Goal: Task Accomplishment & Management: Manage account settings

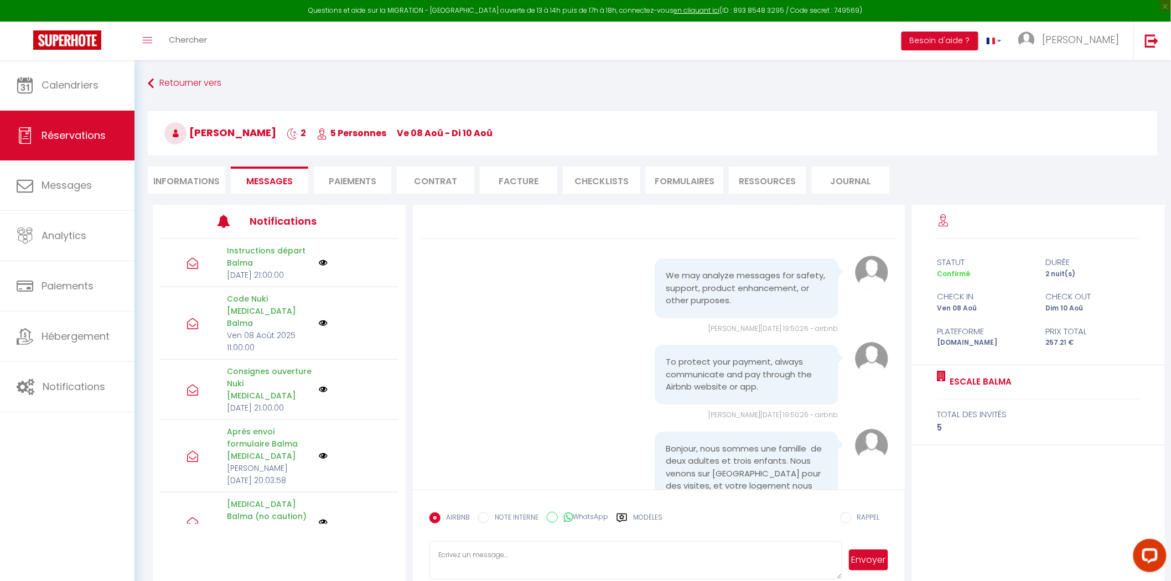
scroll to position [8222, 0]
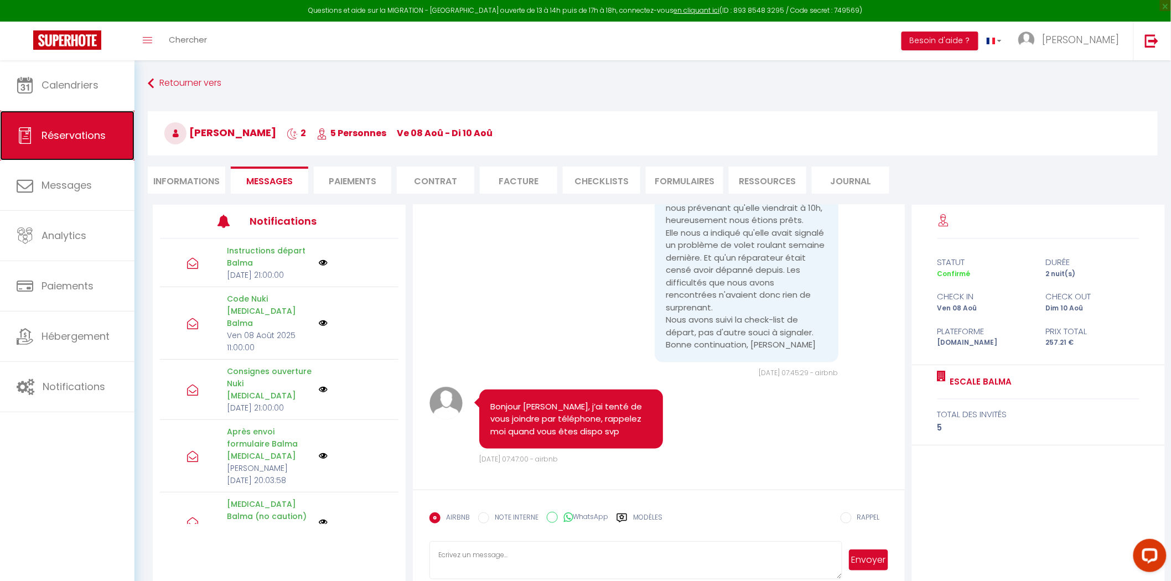
click at [86, 130] on span "Réservations" at bounding box center [73, 135] width 64 height 14
select select "not_cancelled"
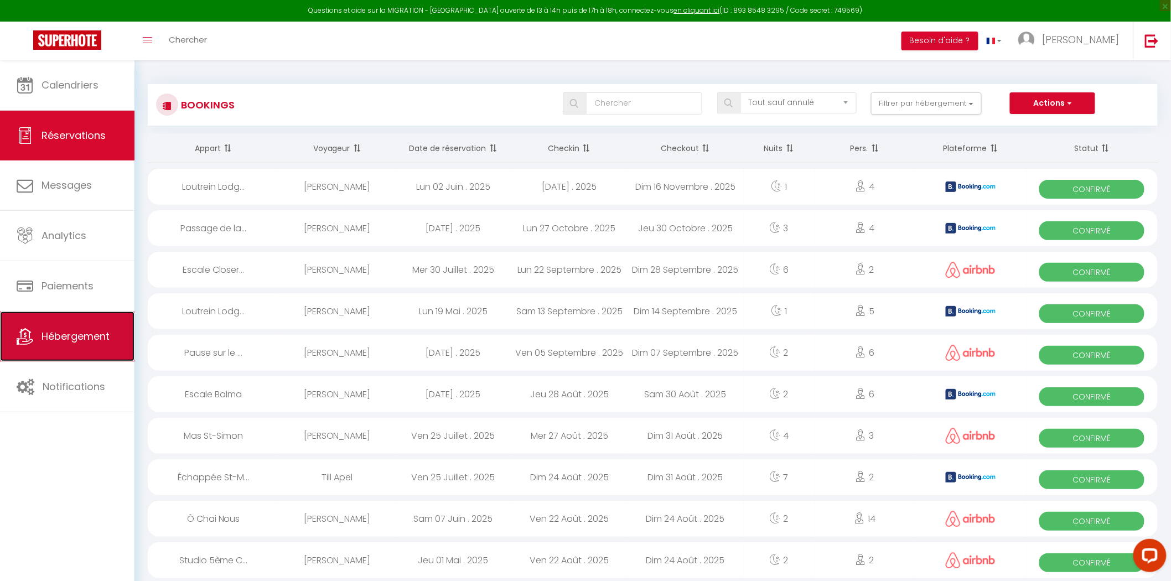
click at [96, 341] on span "Hébergement" at bounding box center [75, 336] width 68 height 14
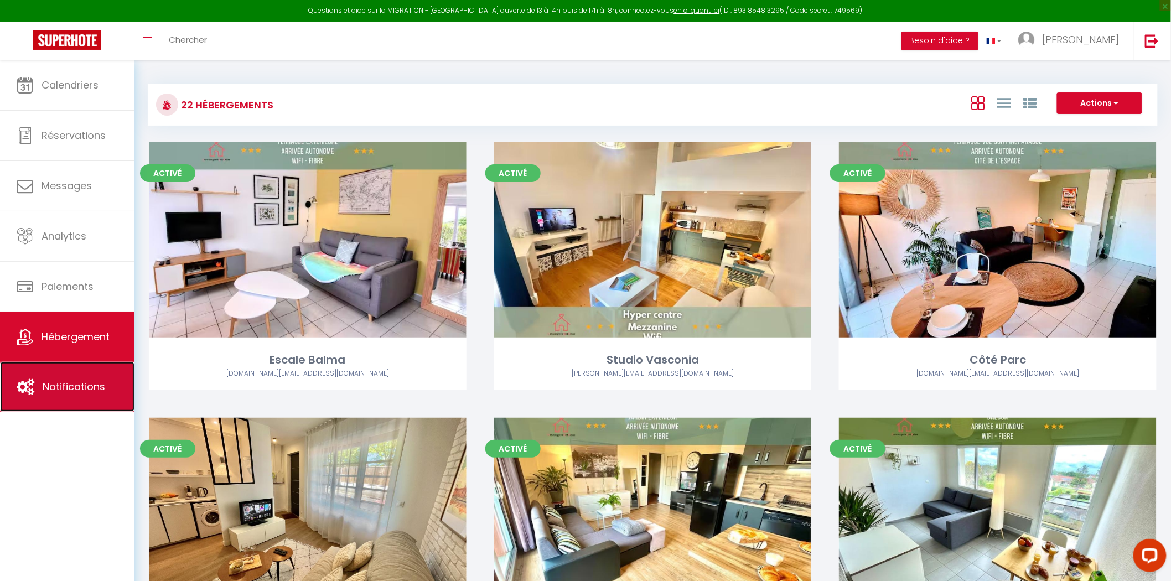
click at [71, 397] on link "Notifications" at bounding box center [67, 387] width 134 height 50
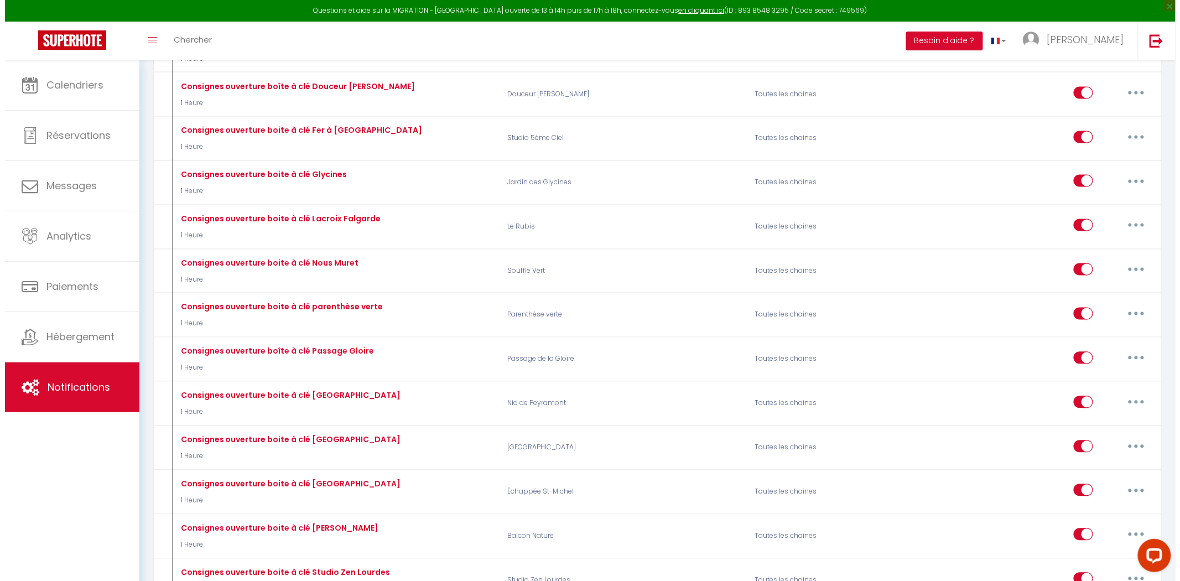
scroll to position [2827, 0]
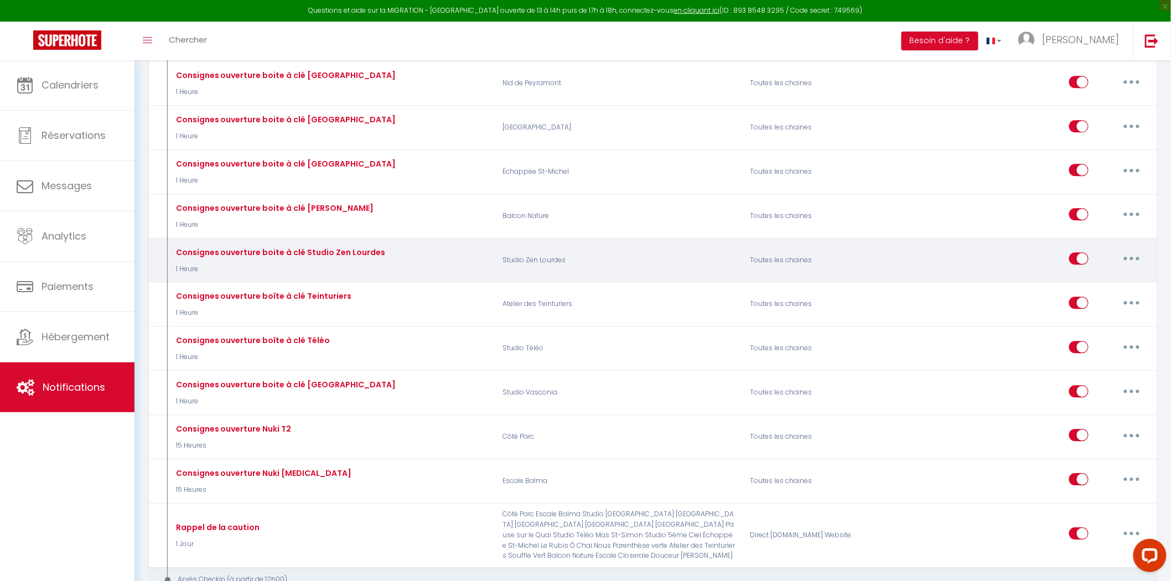
click at [1126, 267] on button "button" at bounding box center [1131, 258] width 31 height 18
click at [1108, 293] on link "Editer" at bounding box center [1103, 283] width 82 height 19
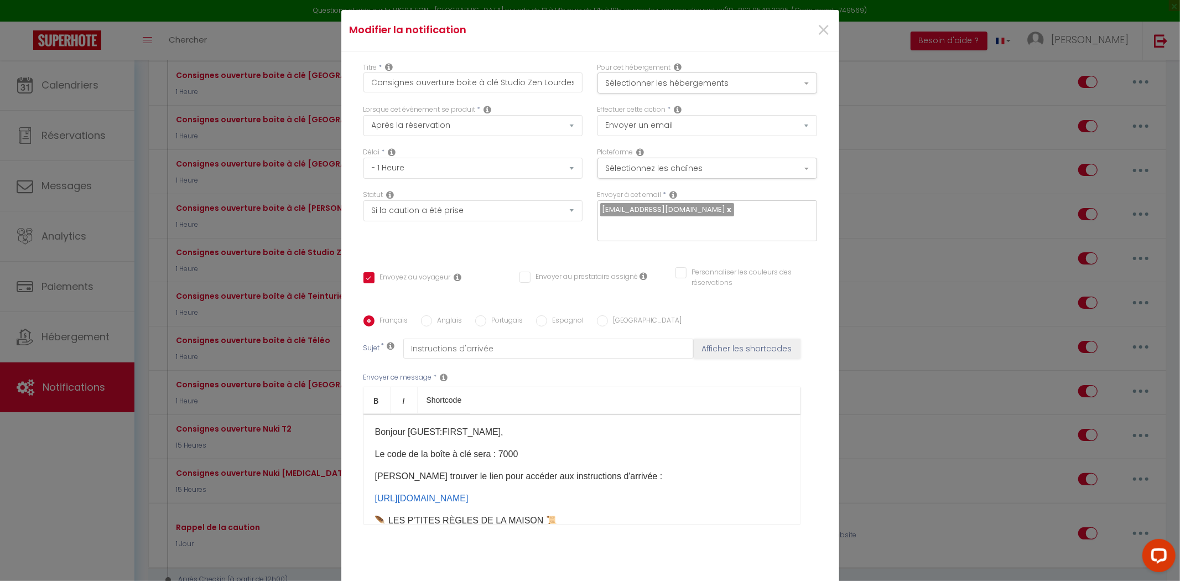
click at [514, 451] on p "Le code de la boîte à clé sera : 7000​​" at bounding box center [582, 454] width 414 height 13
click at [509, 448] on p "Le code de la boîte à clé sera : 7000​​" at bounding box center [582, 454] width 414 height 13
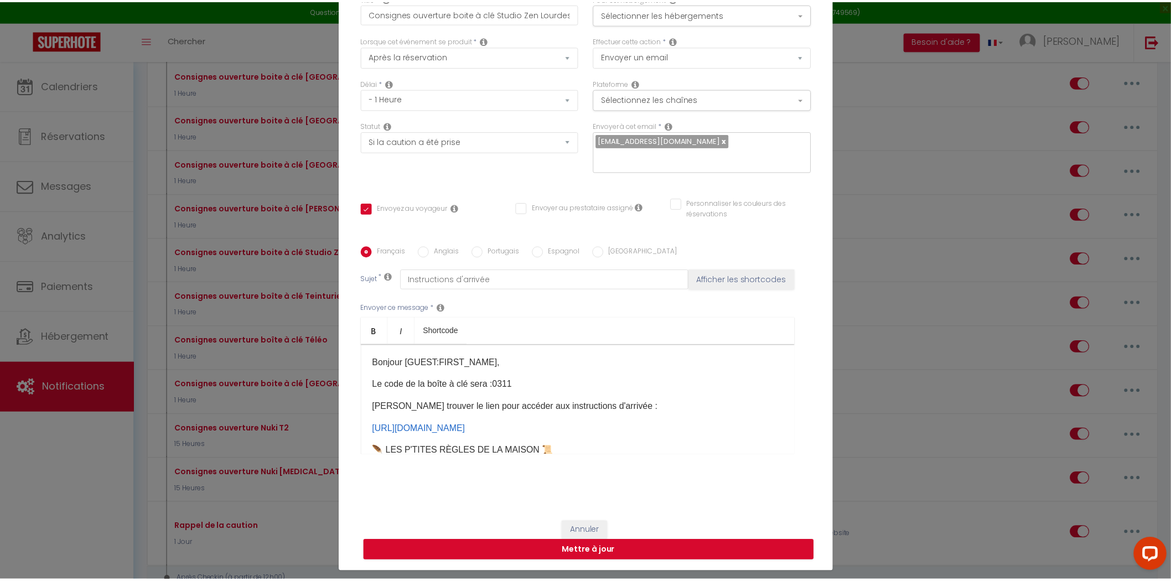
scroll to position [70, 0]
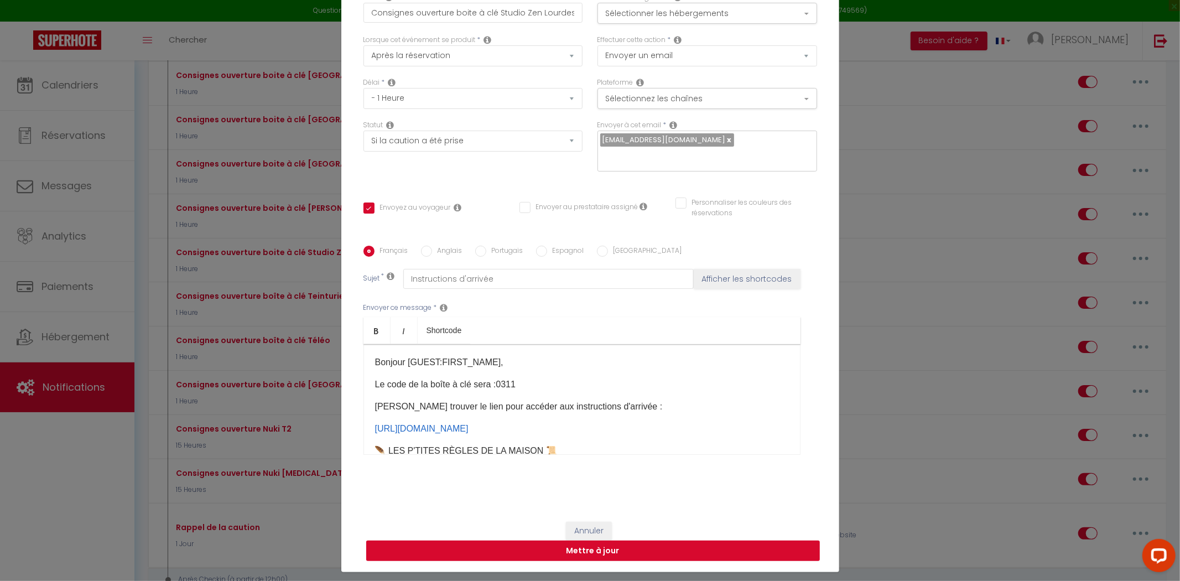
click at [626, 540] on button "Mettre à jour" at bounding box center [593, 550] width 454 height 21
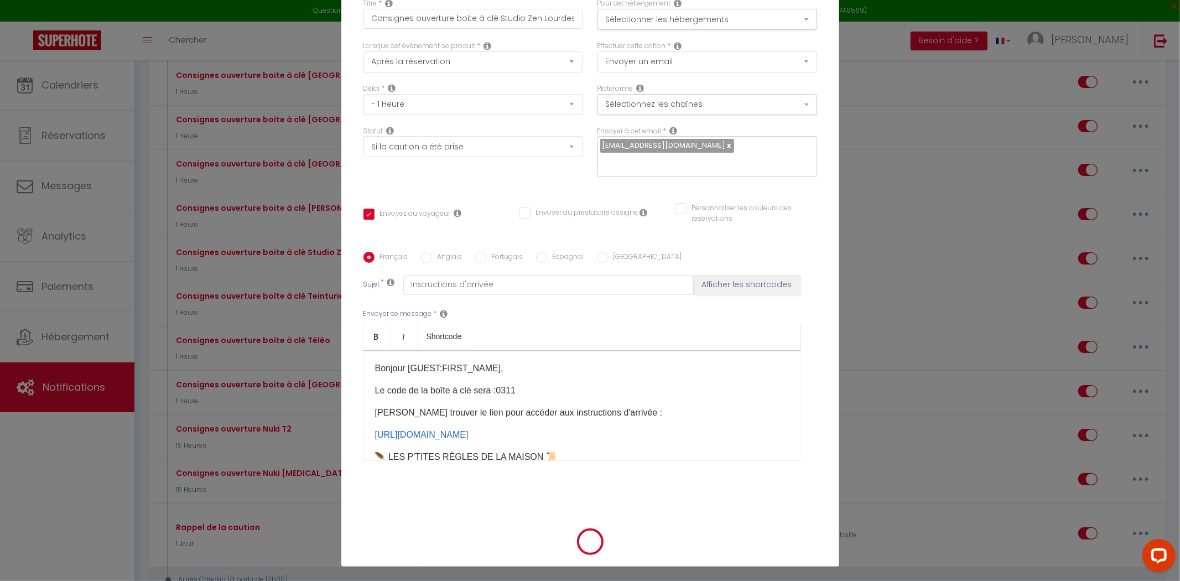
checkbox input "true"
checkbox input "false"
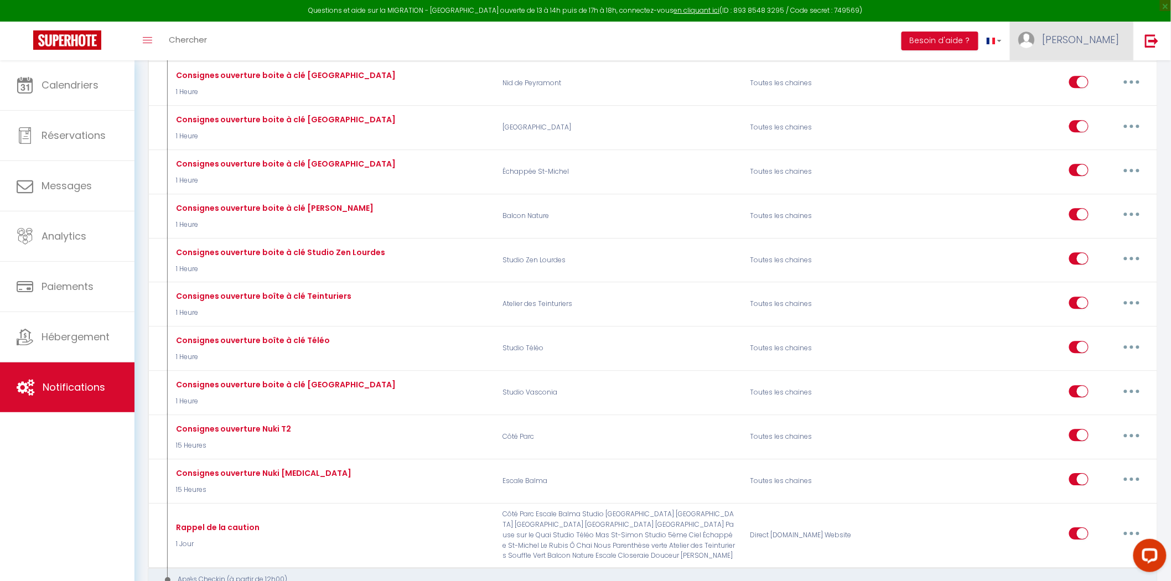
click at [1034, 34] on img at bounding box center [1026, 40] width 17 height 17
click at [1074, 75] on link "Paramètres" at bounding box center [1089, 76] width 82 height 19
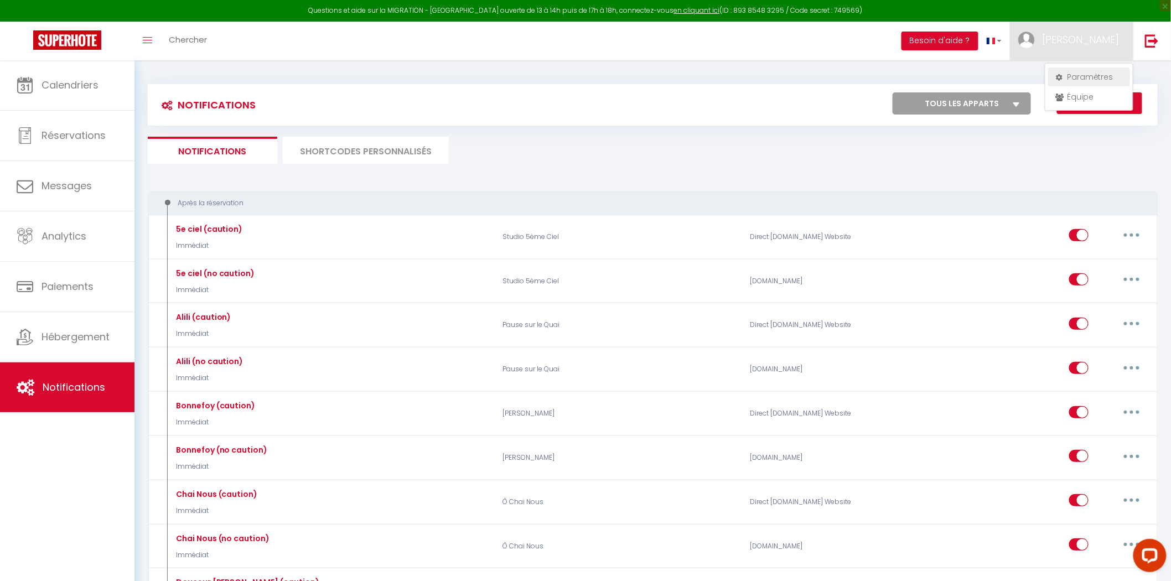
select select "28"
select select "fr"
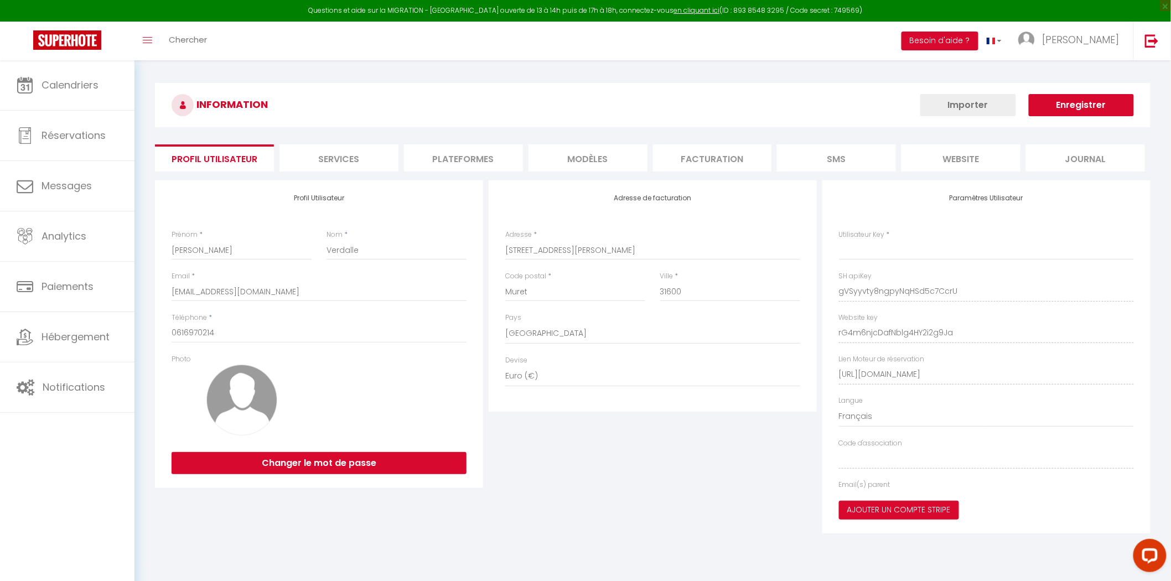
type input "gVSyyvty8ngpyNqHSd5c7CcrU"
type input "rG4m6njcDafNblg4HY2i2g9Ja"
type input "[URL][DOMAIN_NAME]"
select select "fr"
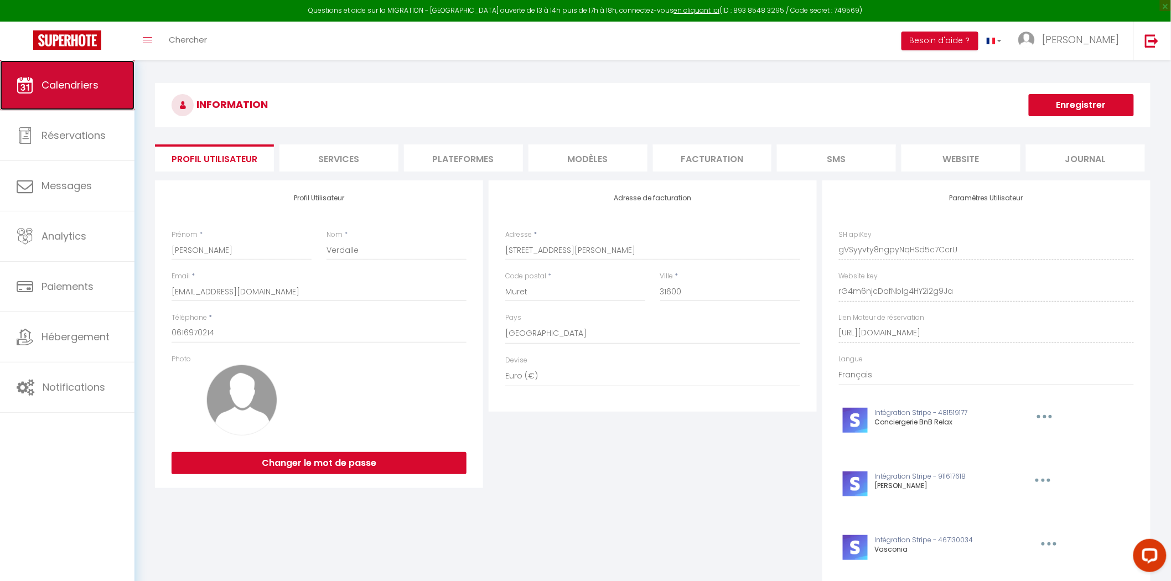
click at [118, 91] on link "Calendriers" at bounding box center [67, 85] width 134 height 50
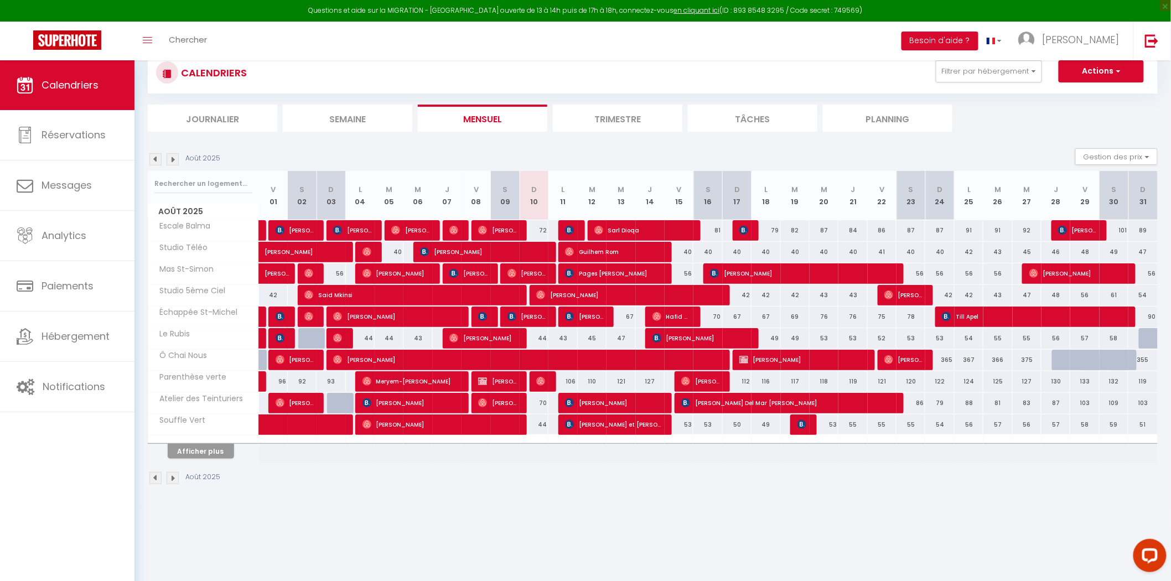
scroll to position [60, 0]
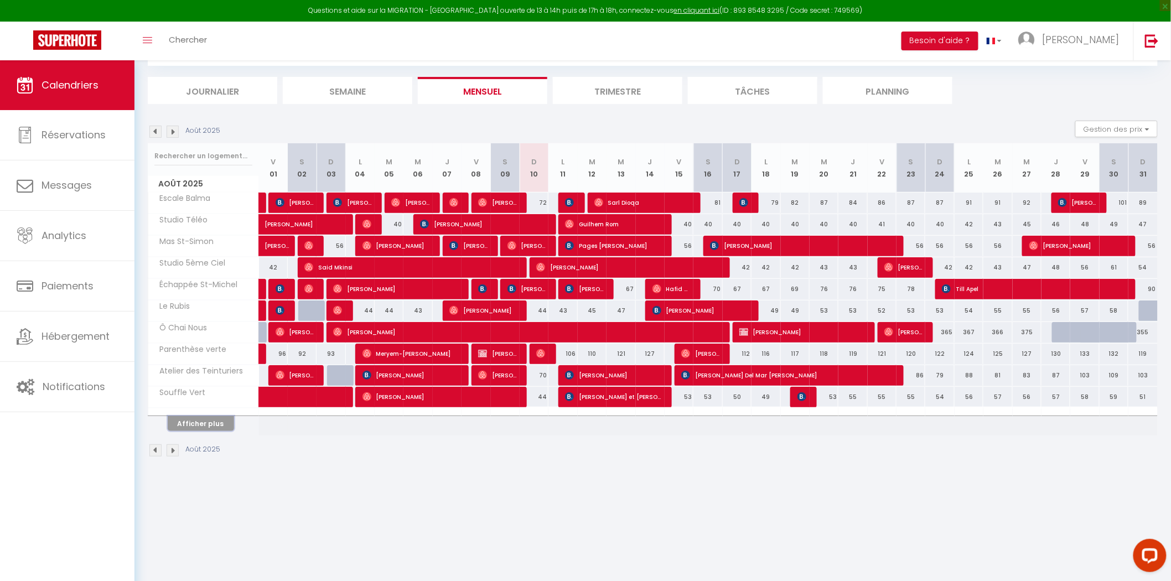
click at [210, 425] on button "Afficher plus" at bounding box center [201, 423] width 66 height 15
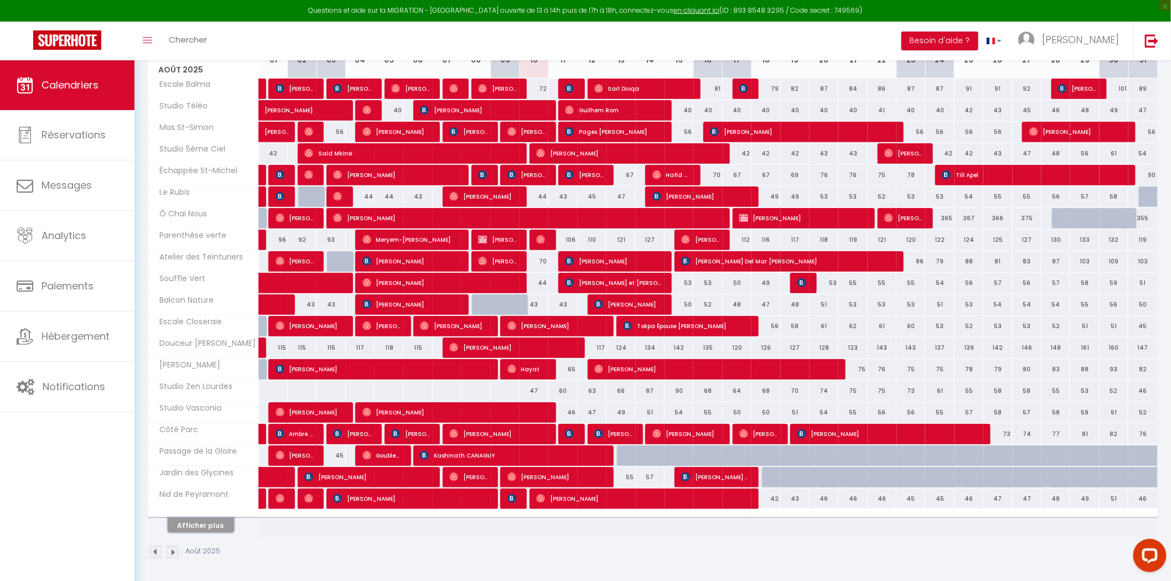
scroll to position [177, 0]
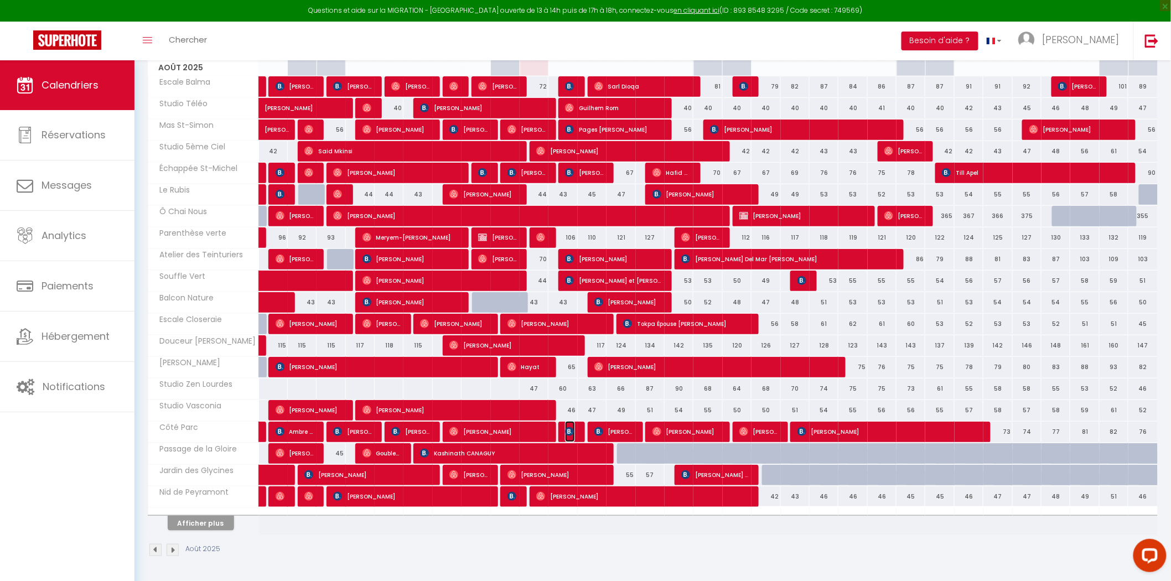
click at [574, 429] on span "[PERSON_NAME]" at bounding box center [569, 431] width 9 height 21
select select "OK"
select select "1"
select select "0"
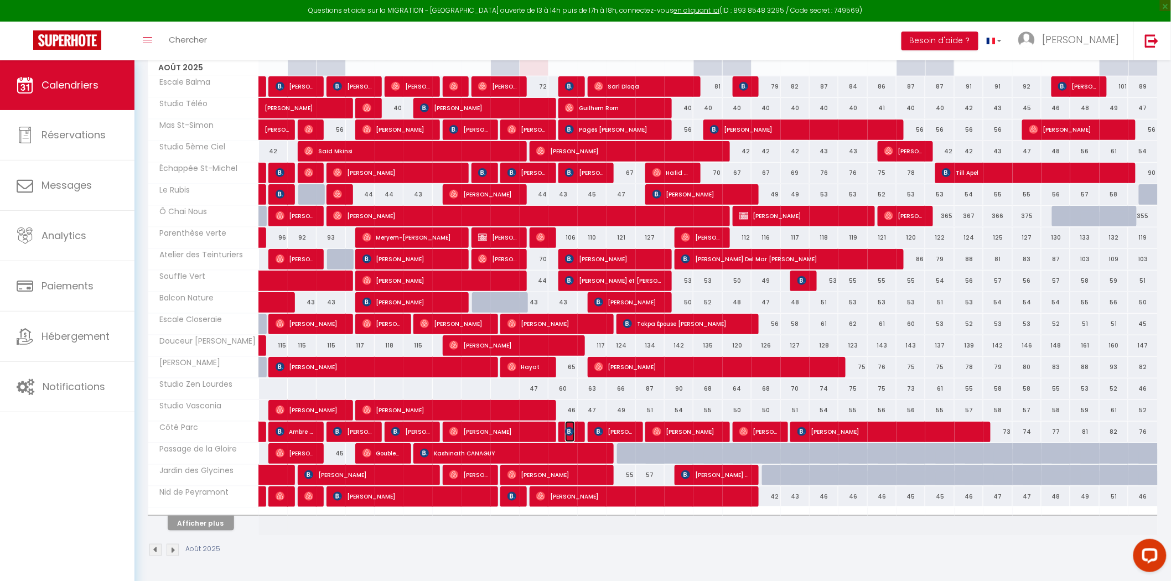
select select "1"
select select
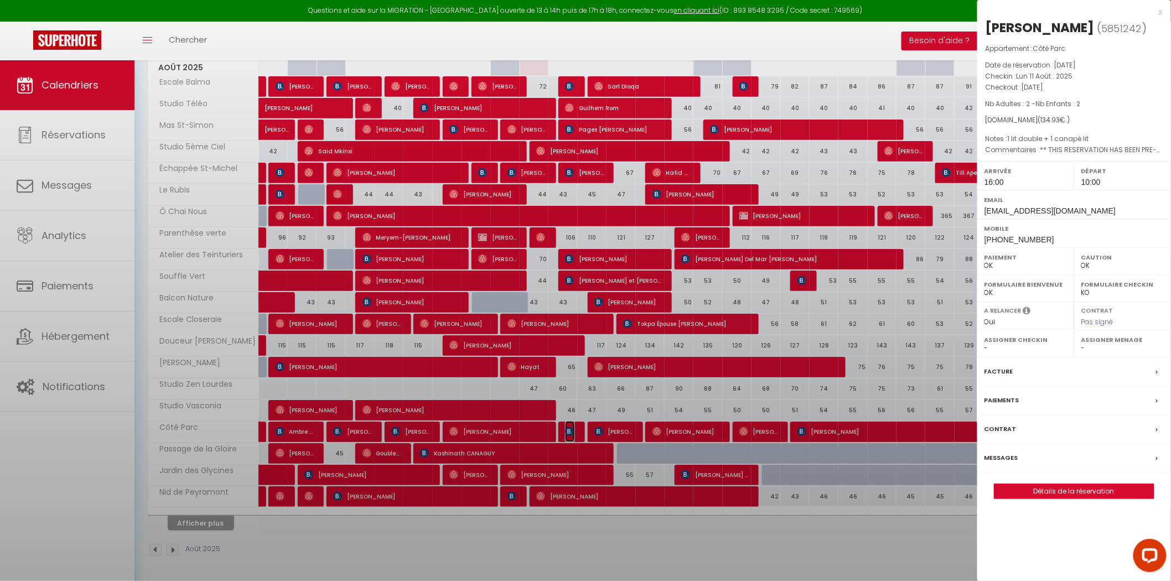
select select "40045"
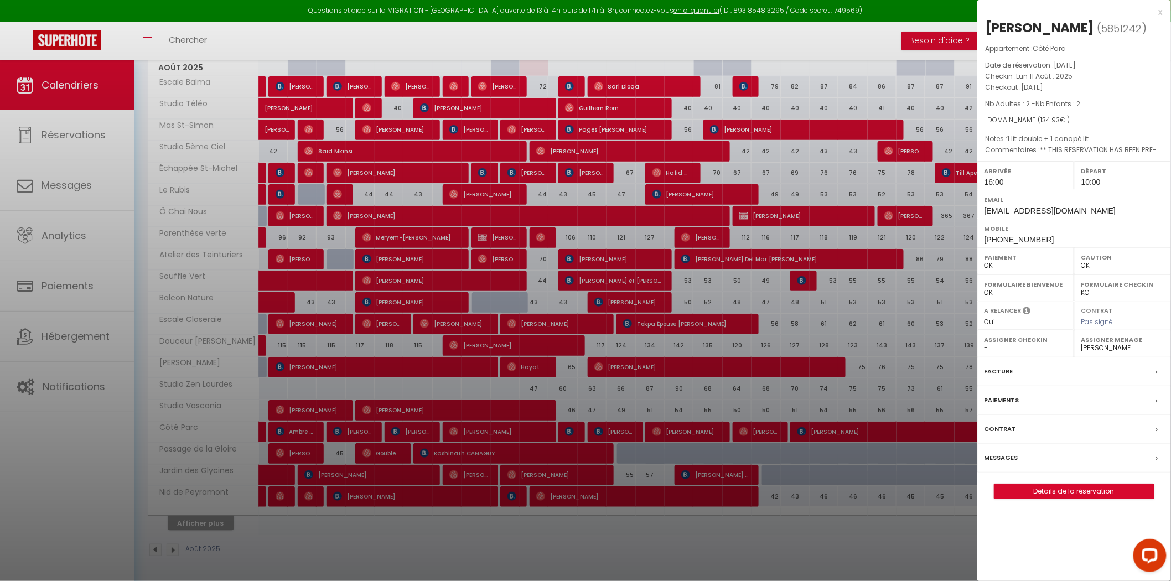
click at [574, 394] on div at bounding box center [585, 290] width 1171 height 581
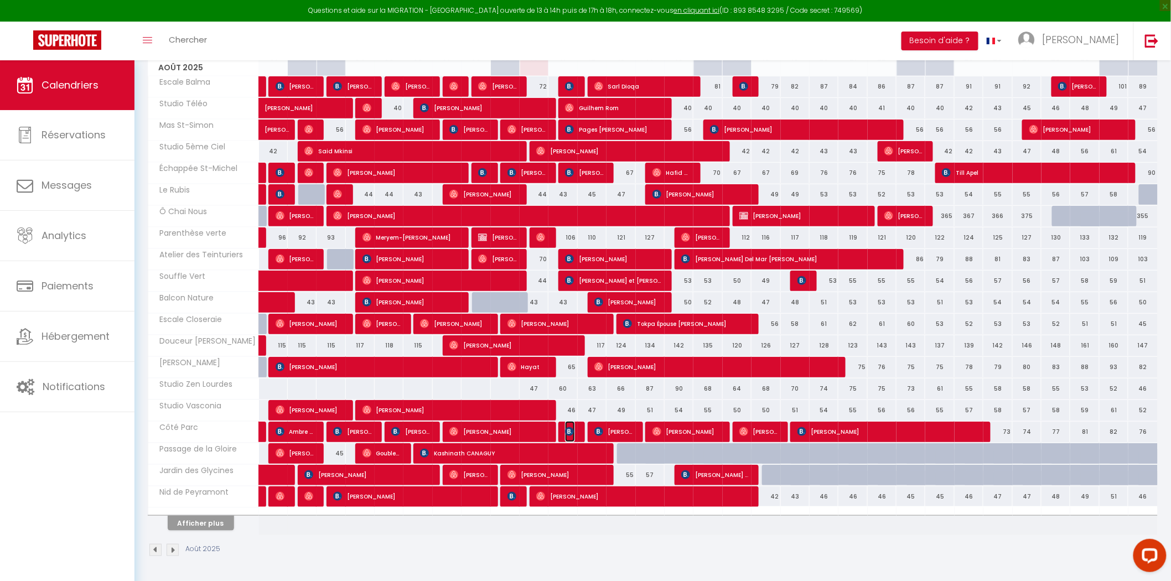
click at [570, 431] on img at bounding box center [569, 431] width 9 height 9
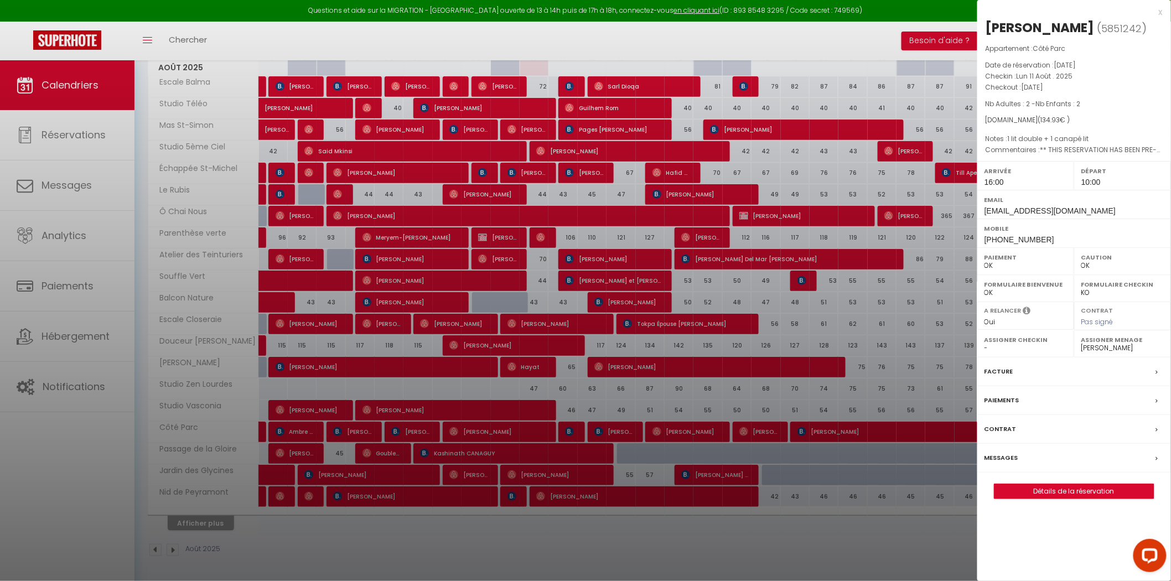
click at [781, 310] on div at bounding box center [585, 290] width 1171 height 581
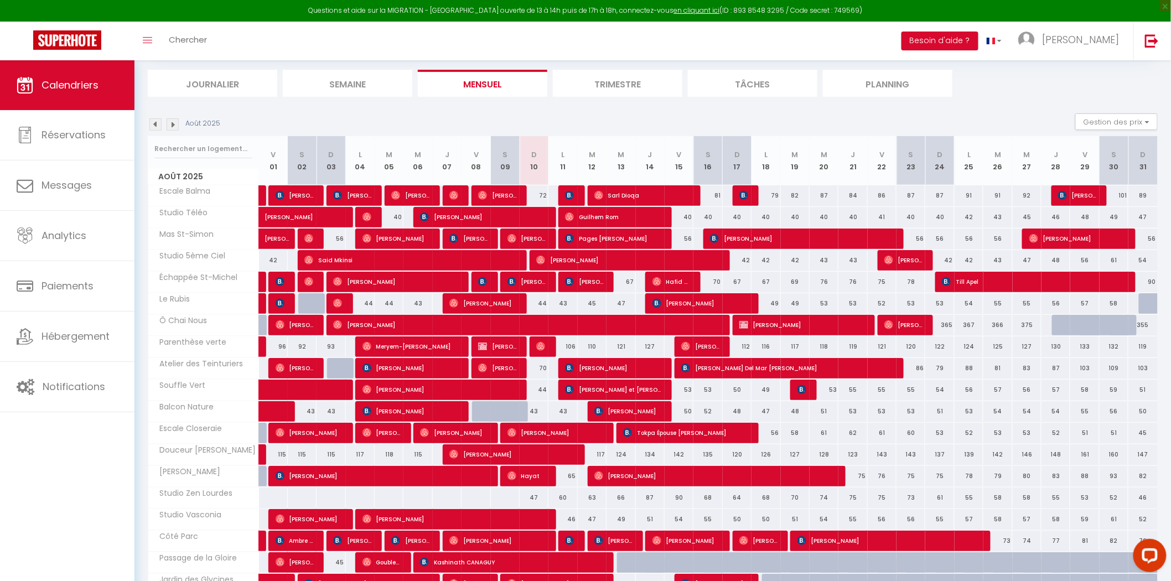
scroll to position [0, 0]
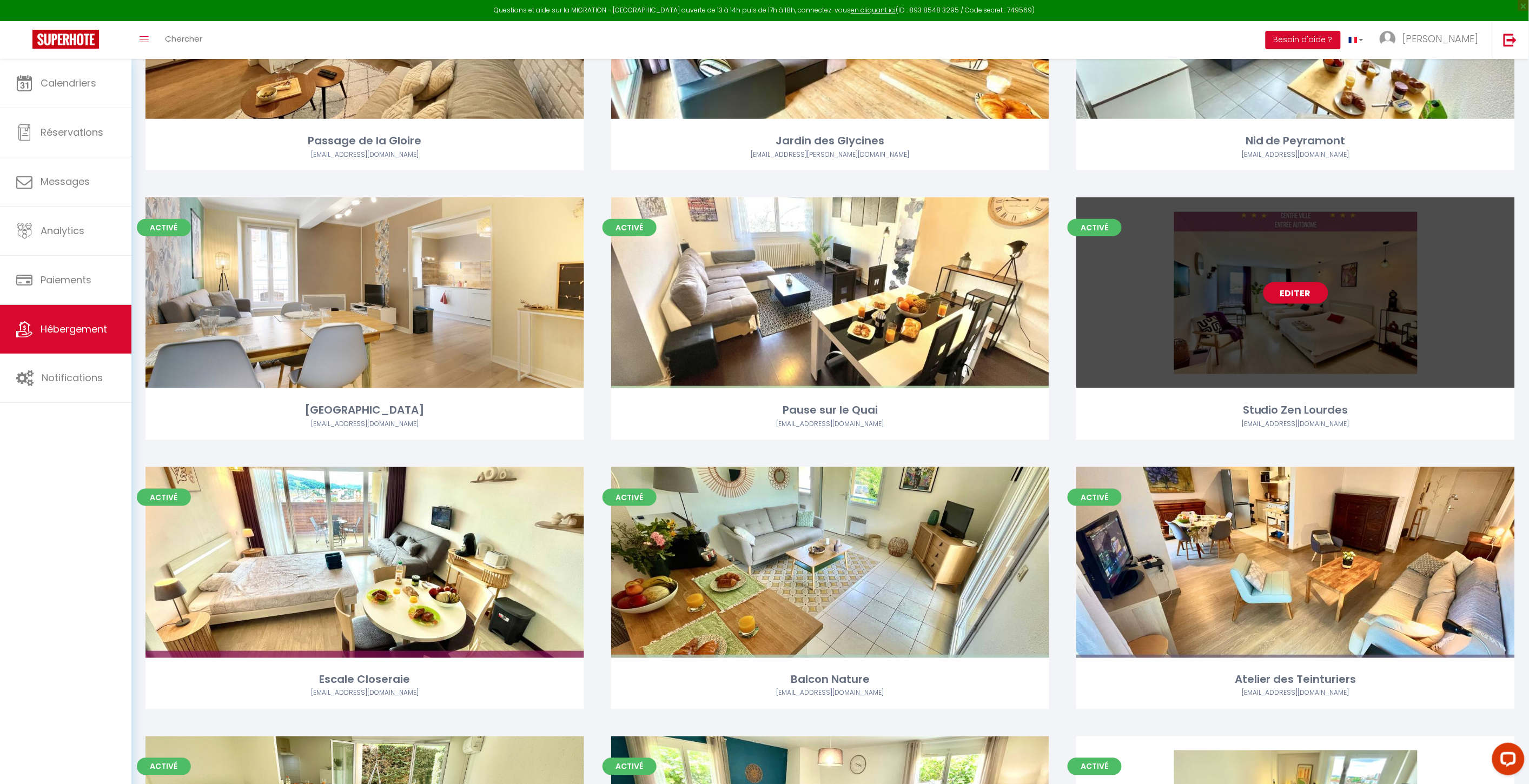
click at [1311, 287] on link "Editer" at bounding box center [1295, 293] width 65 height 22
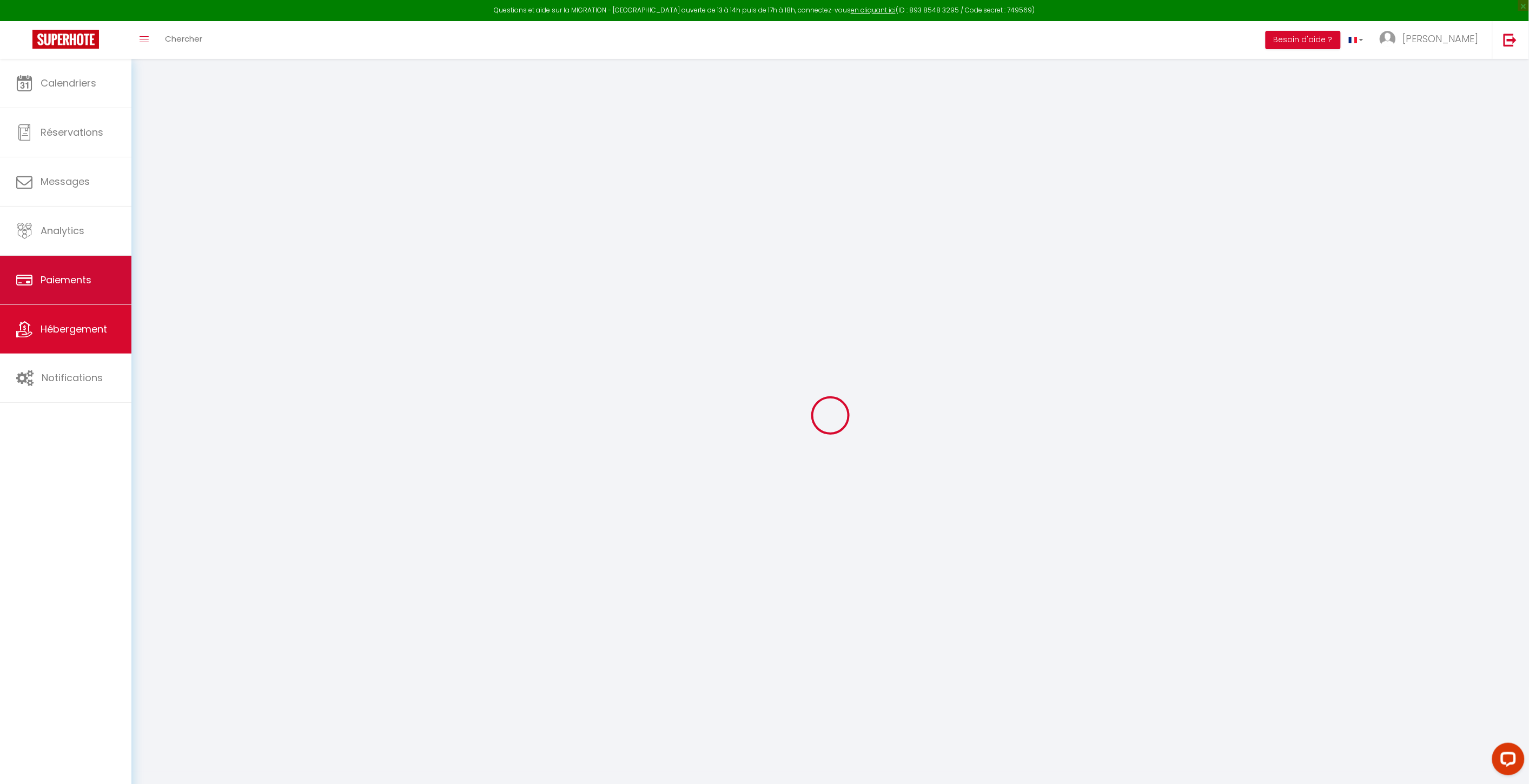
checkbox input "false"
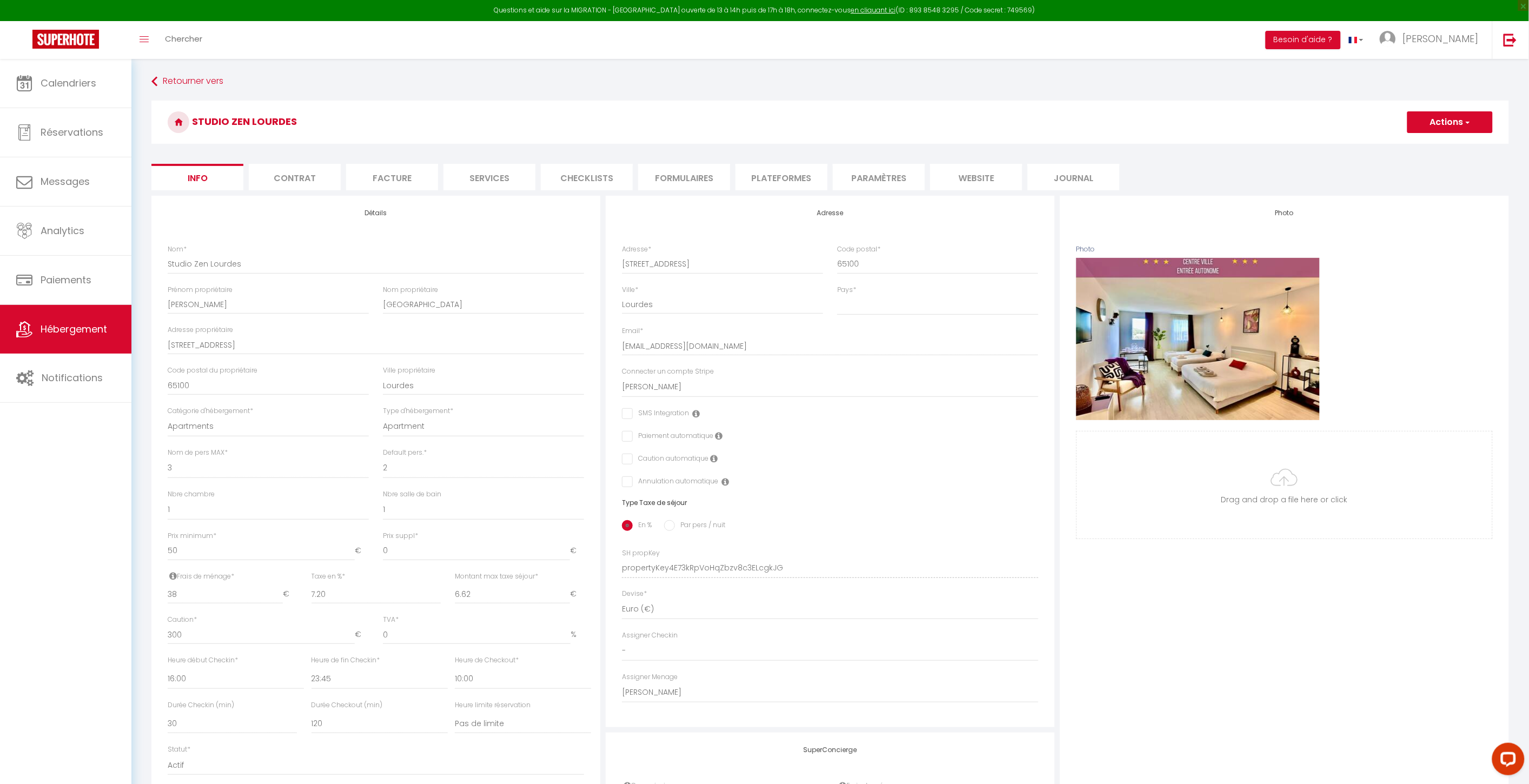
click at [933, 184] on li "website" at bounding box center [976, 177] width 92 height 26
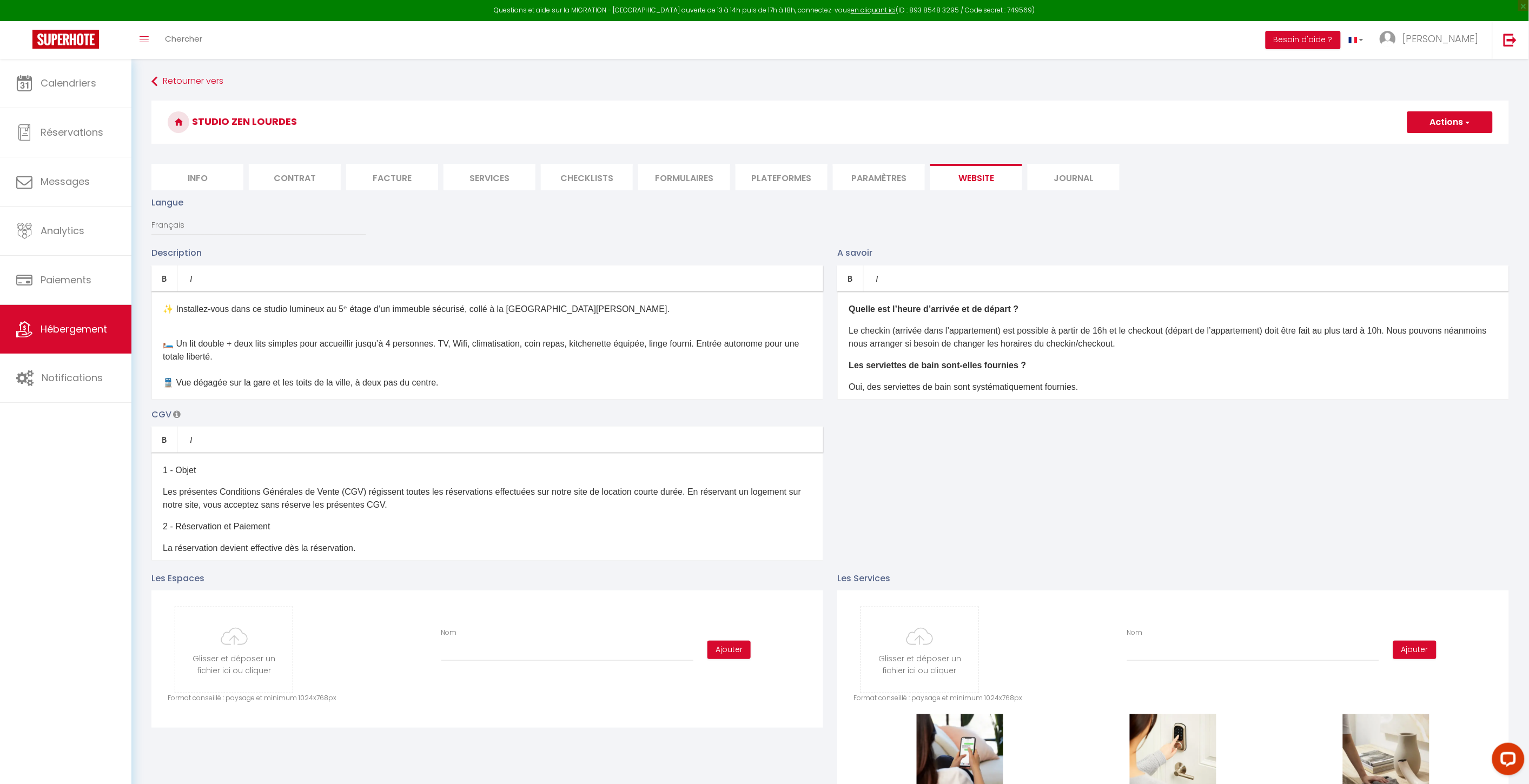
click at [235, 173] on li "Info" at bounding box center [197, 177] width 92 height 26
checkbox input "false"
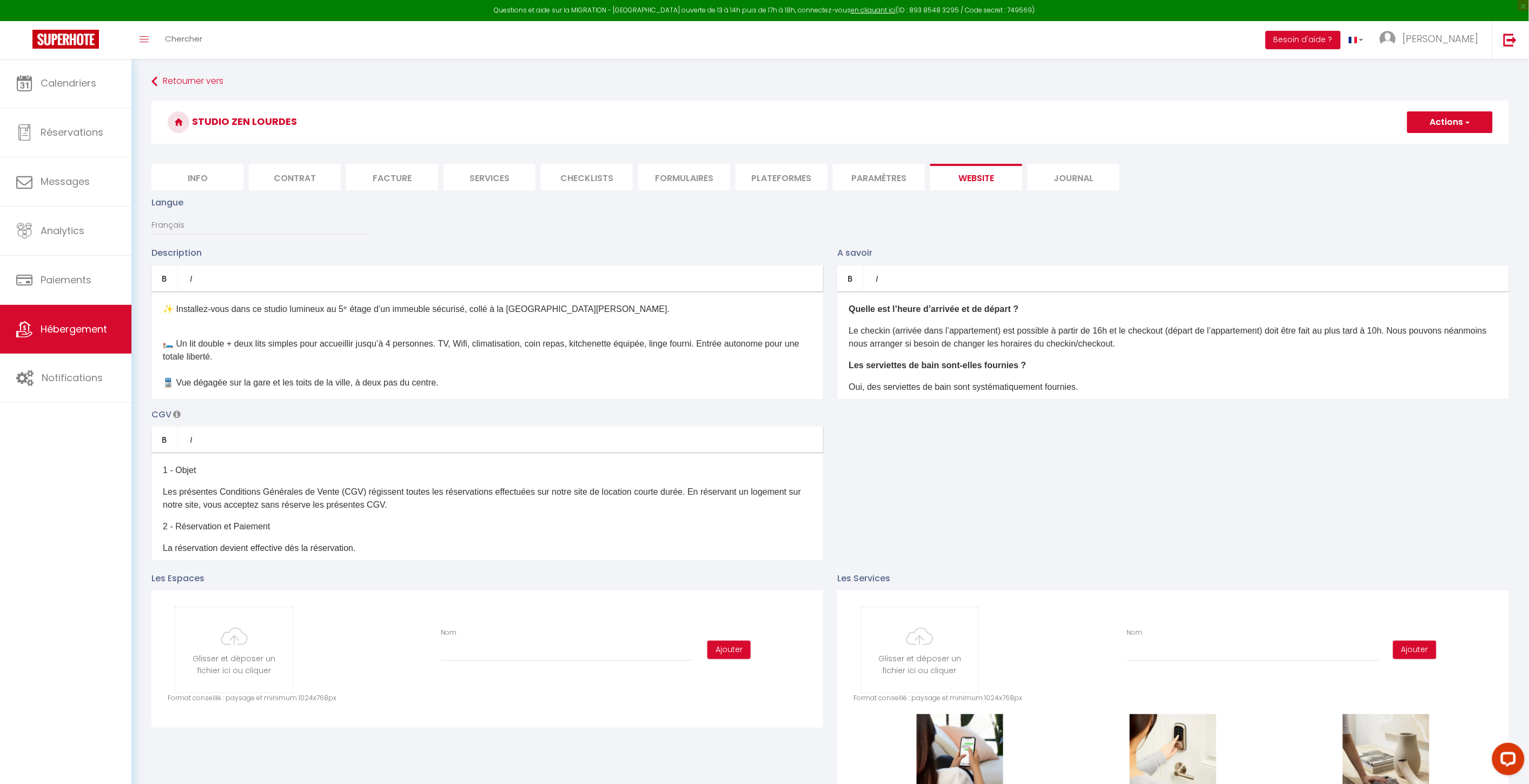
checkbox input "false"
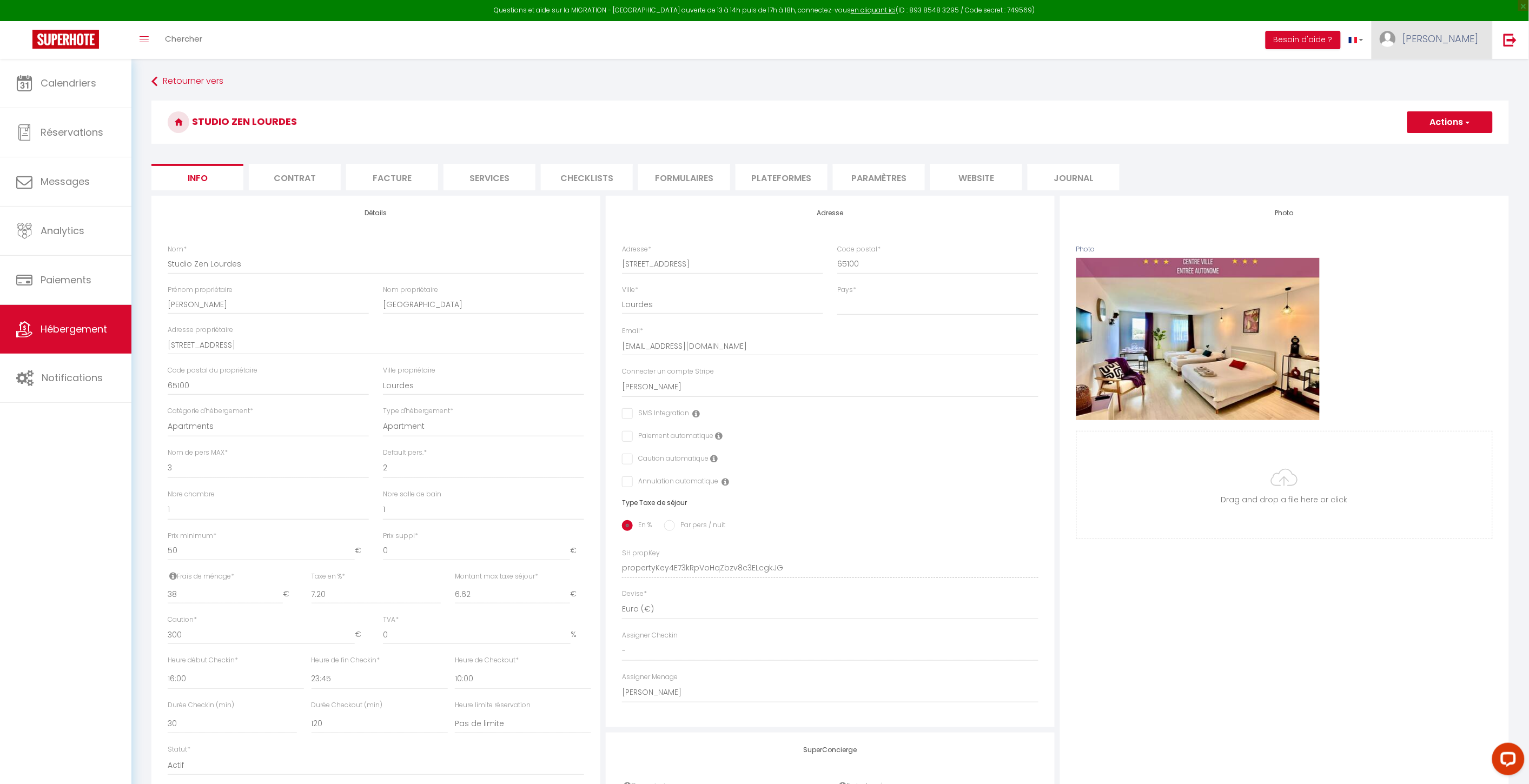
click at [1461, 36] on span "[PERSON_NAME]" at bounding box center [1440, 39] width 75 height 14
click at [1450, 75] on link "Paramètres" at bounding box center [1449, 74] width 80 height 19
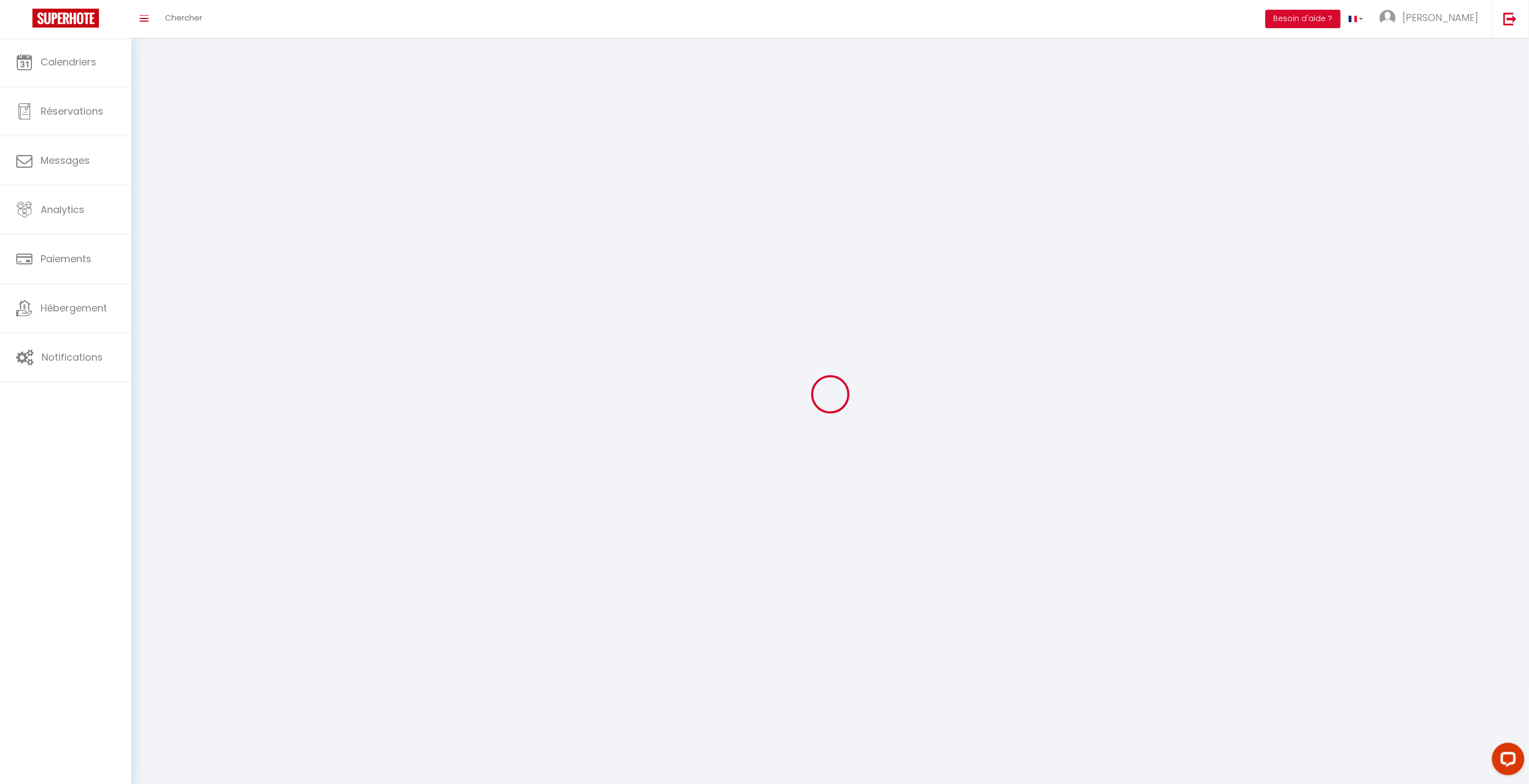
type input "[PERSON_NAME]"
type input "Verdalle"
type input "0616970214"
type input "[STREET_ADDRESS][PERSON_NAME]"
type input "Muret"
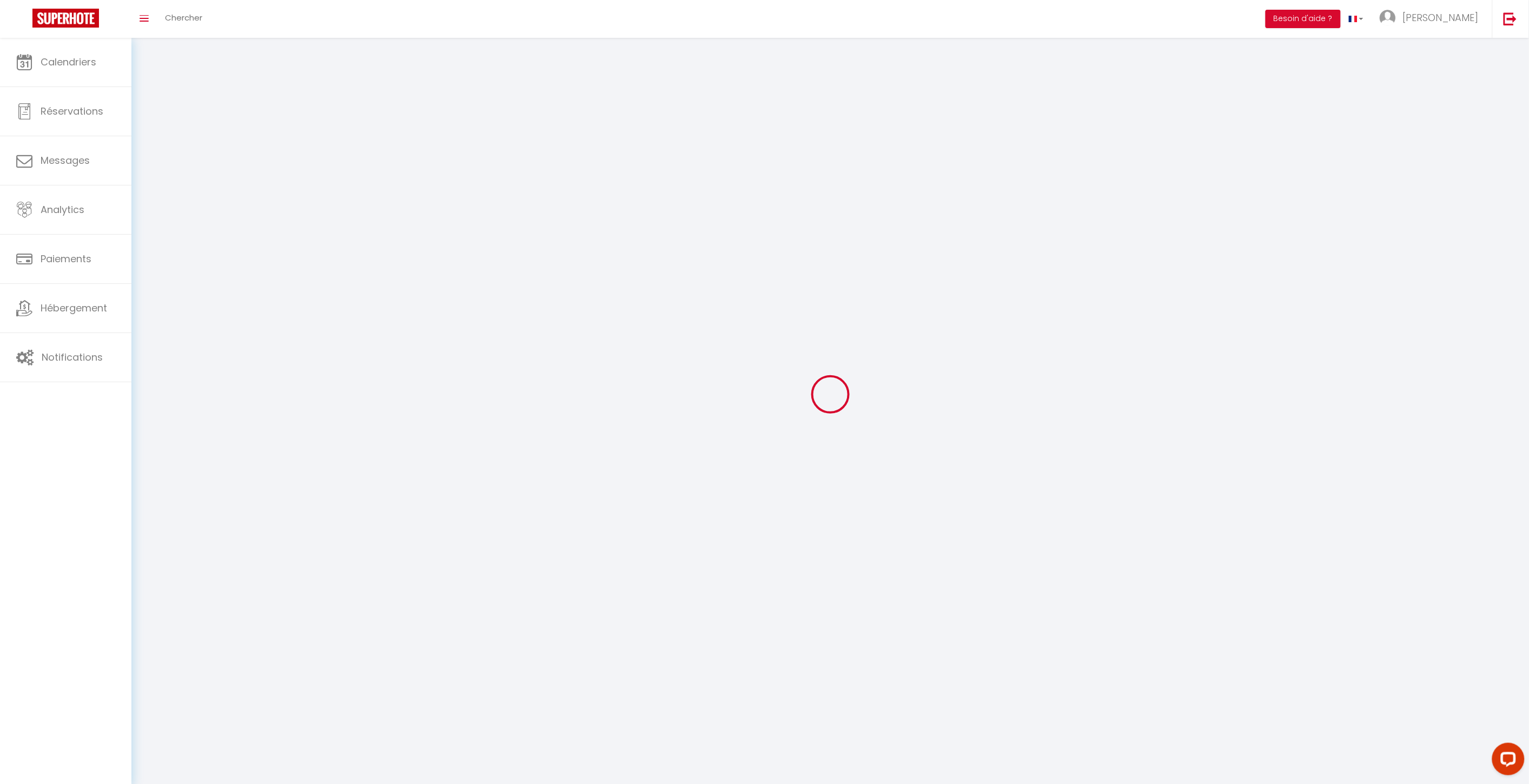
type input "31600"
type input "gVSyyvty8ngpyNqHSd5c7CcrU"
type input "rG4m6njcDafNblg4HY2i2g9Ja"
type input "[URL][DOMAIN_NAME]"
select select "28"
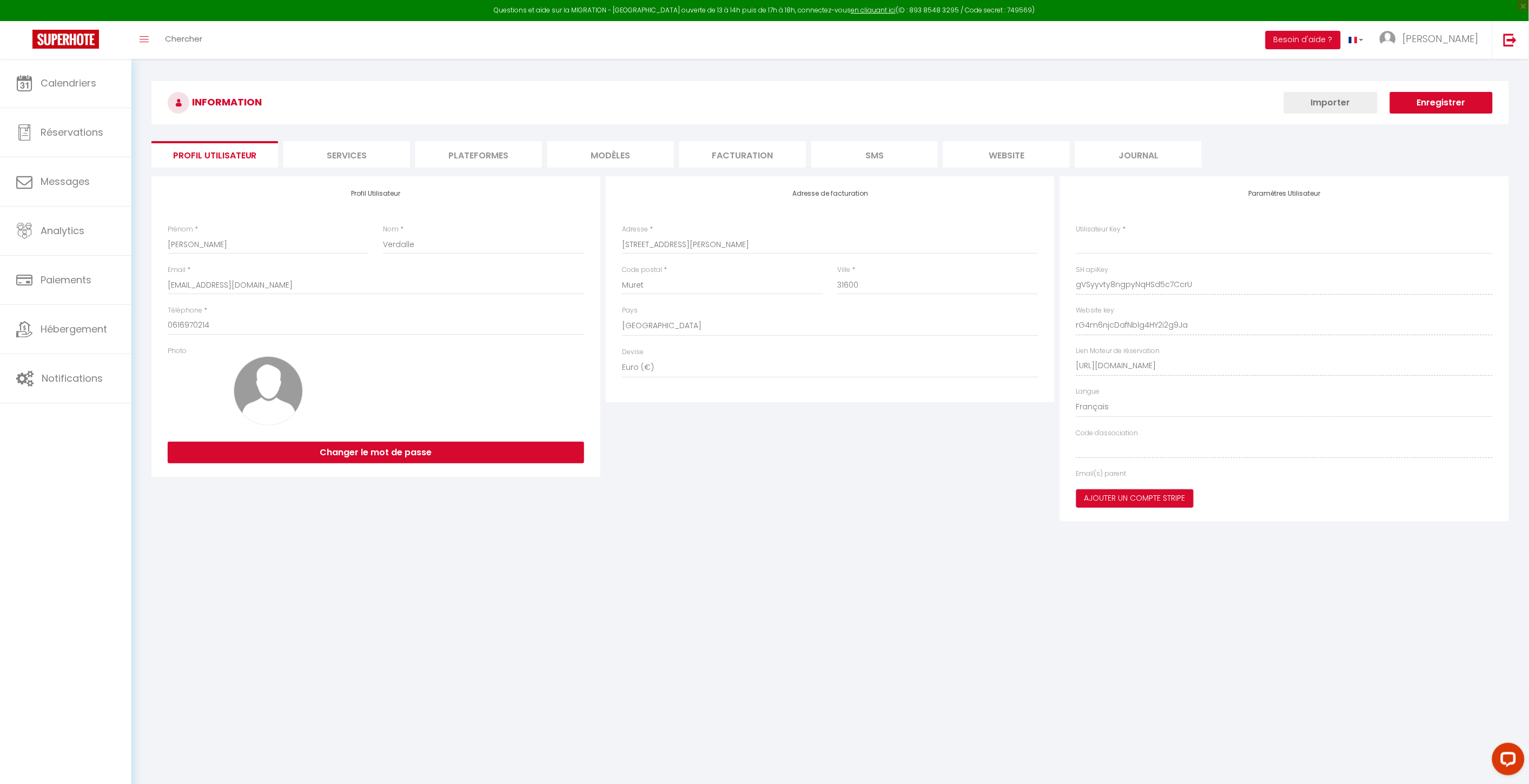
type input "gVSyyvty8ngpyNqHSd5c7CcrU"
type input "rG4m6njcDafNblg4HY2i2g9Ja"
type input "[URL][DOMAIN_NAME]"
select select "fr"
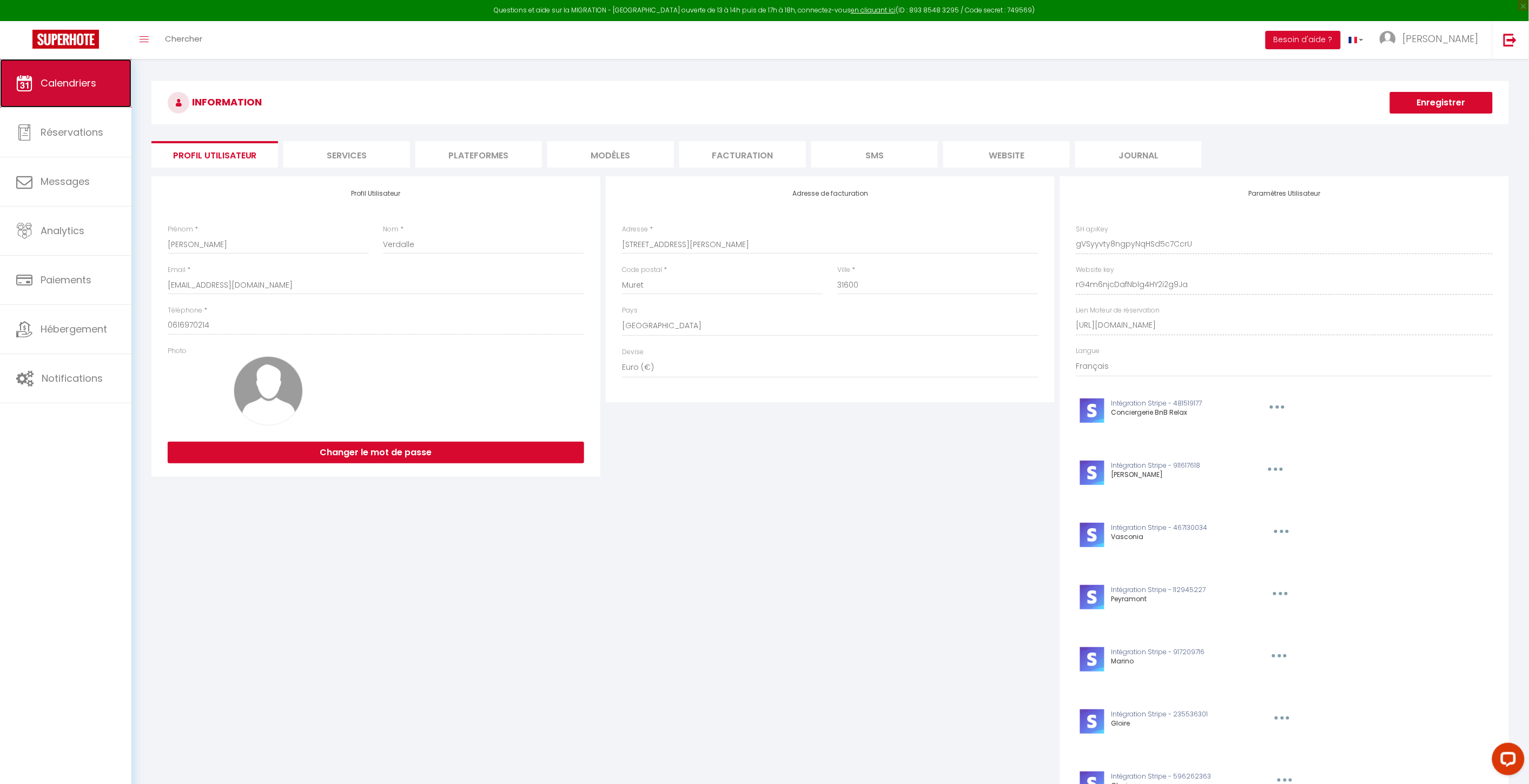
click at [29, 75] on icon at bounding box center [24, 83] width 17 height 17
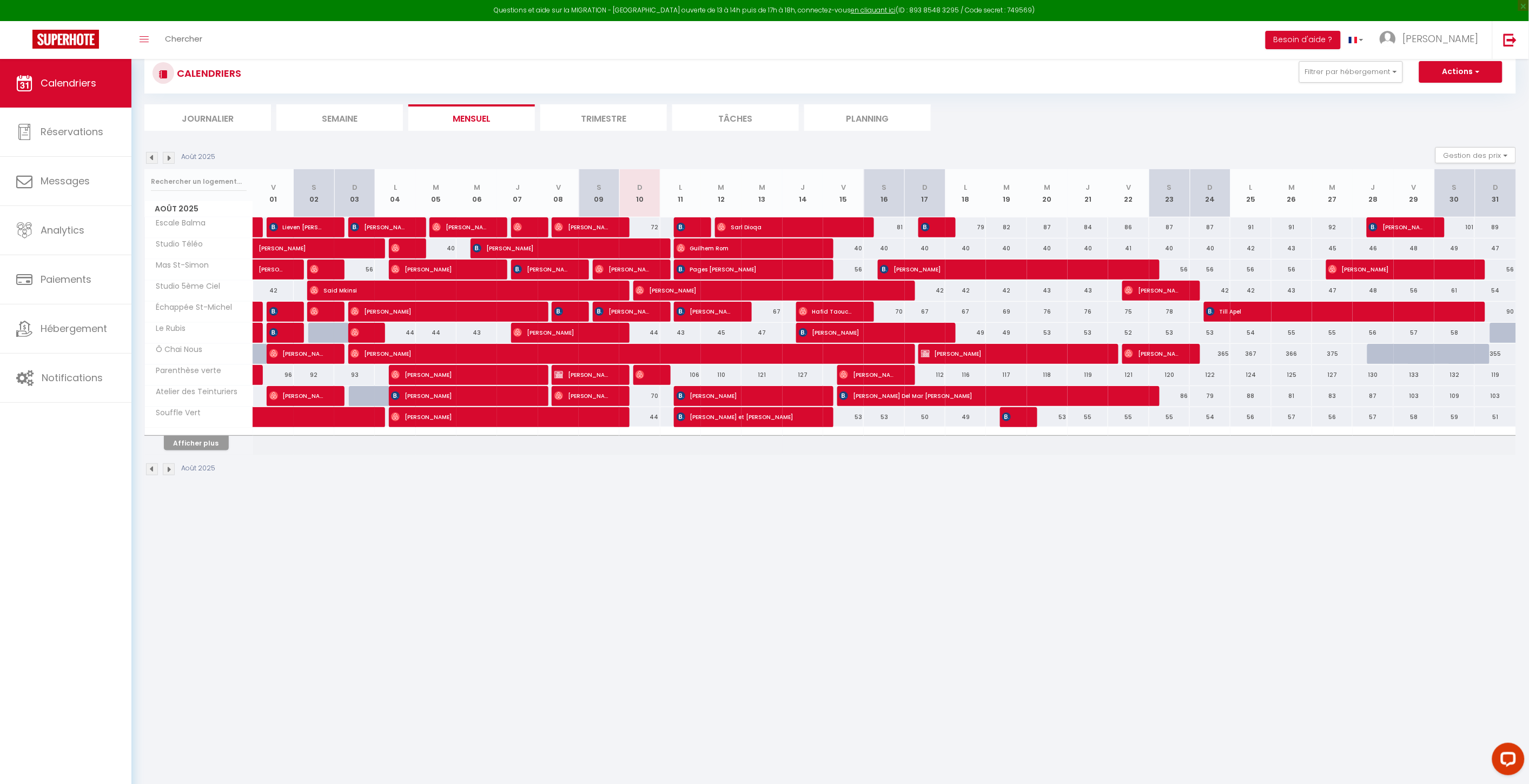
scroll to position [59, 0]
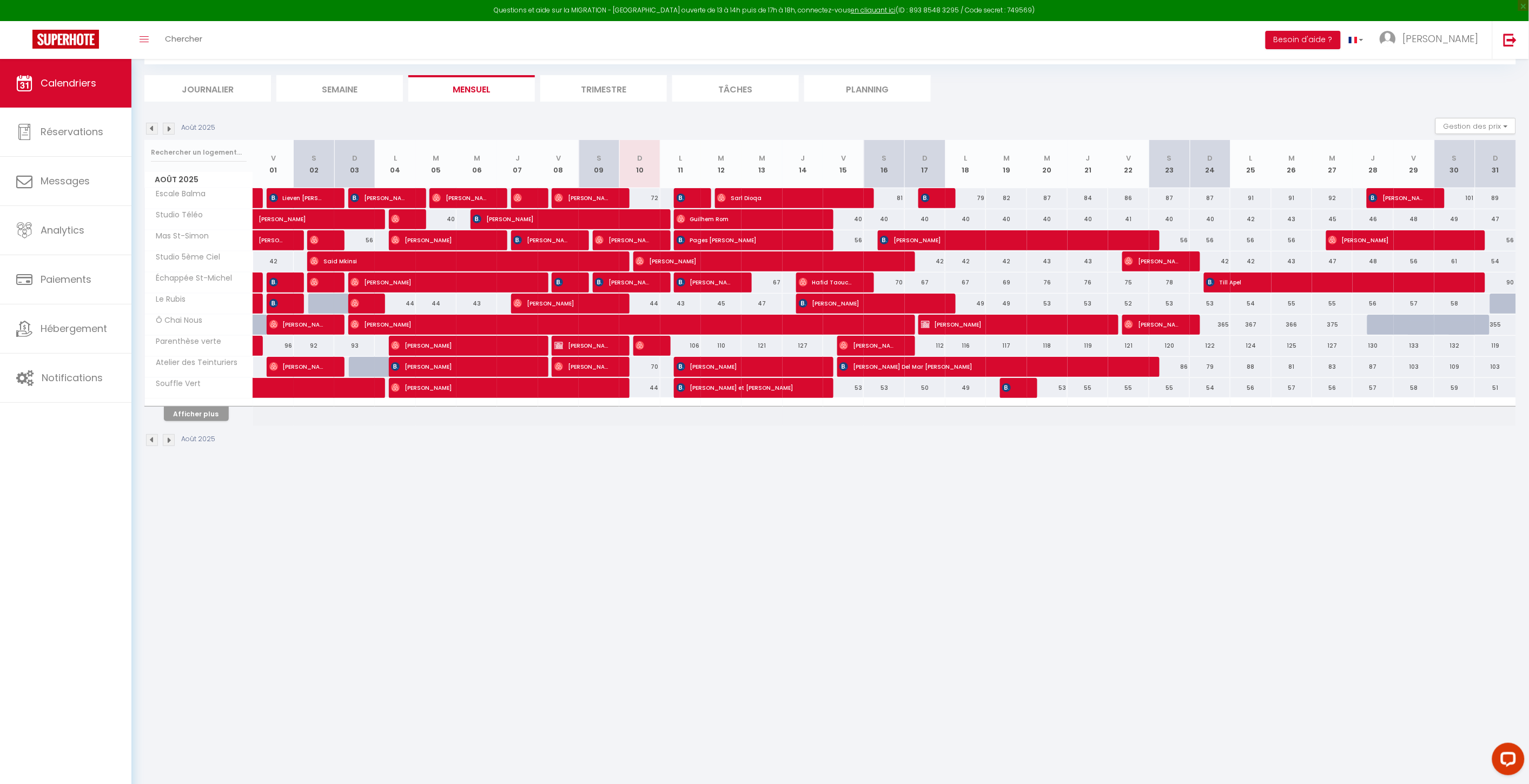
click at [209, 402] on div at bounding box center [198, 402] width 109 height 7
click at [208, 410] on button "Afficher plus" at bounding box center [197, 414] width 65 height 15
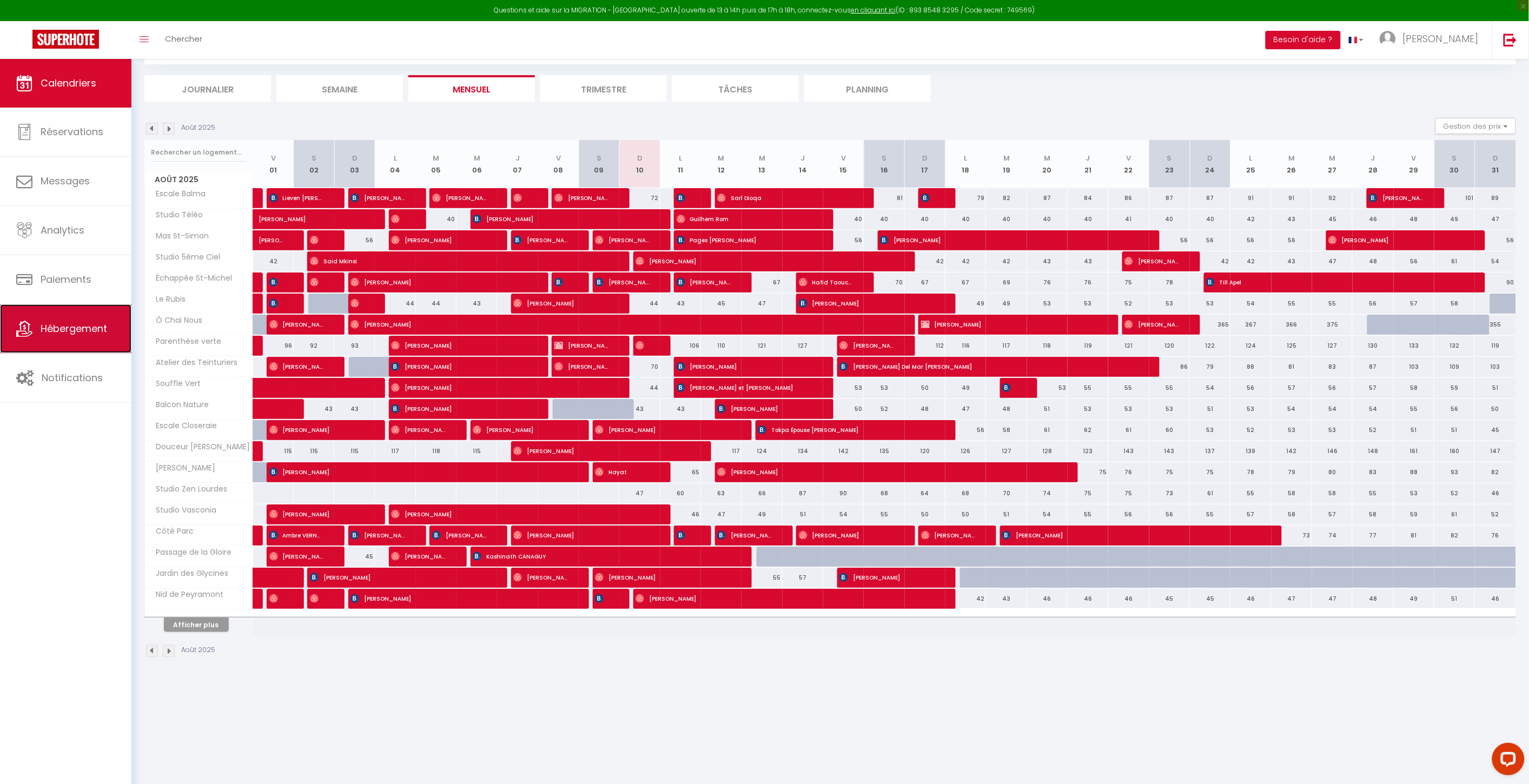
click at [94, 337] on link "Hébergement" at bounding box center [66, 328] width 131 height 49
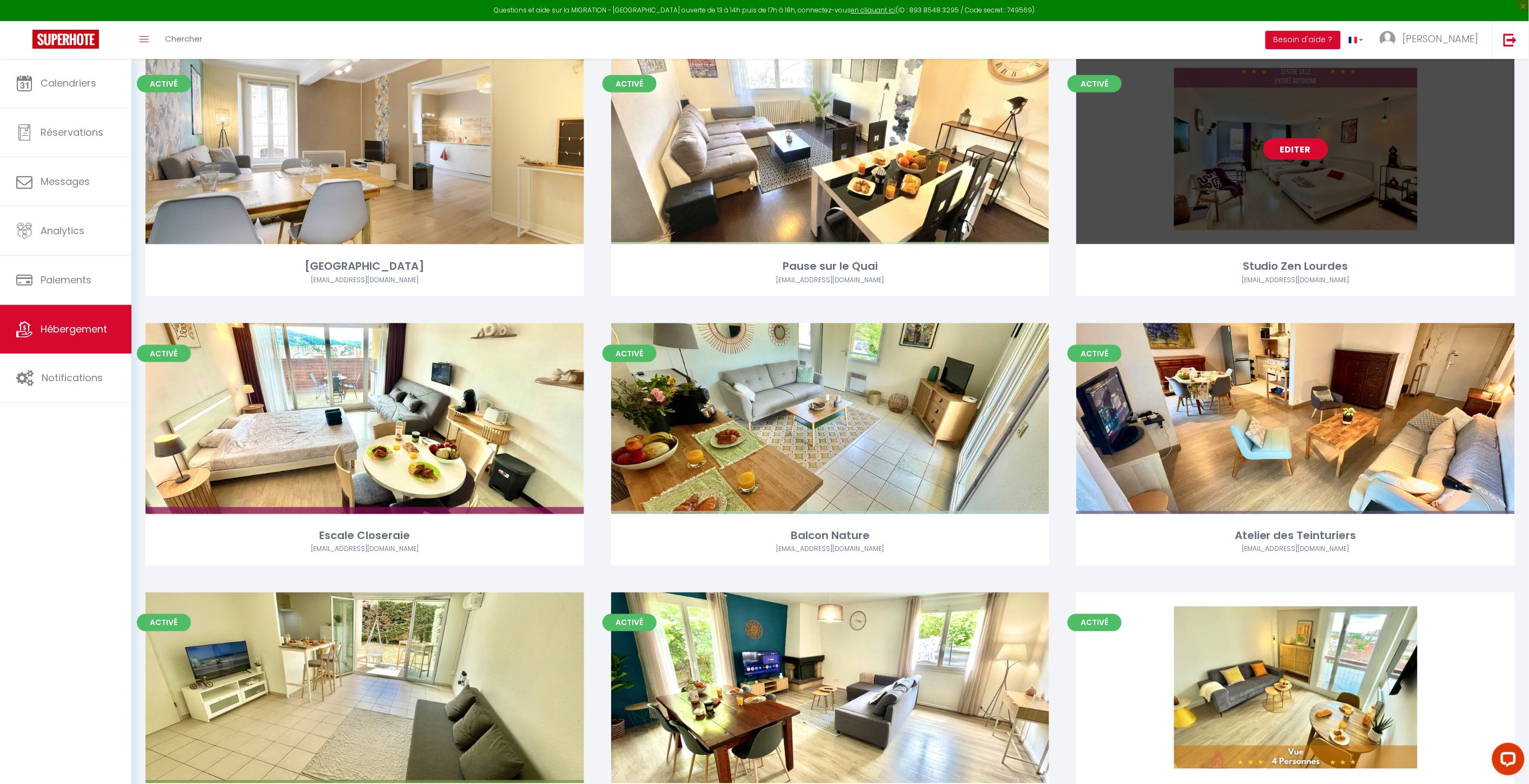
scroll to position [381, 0]
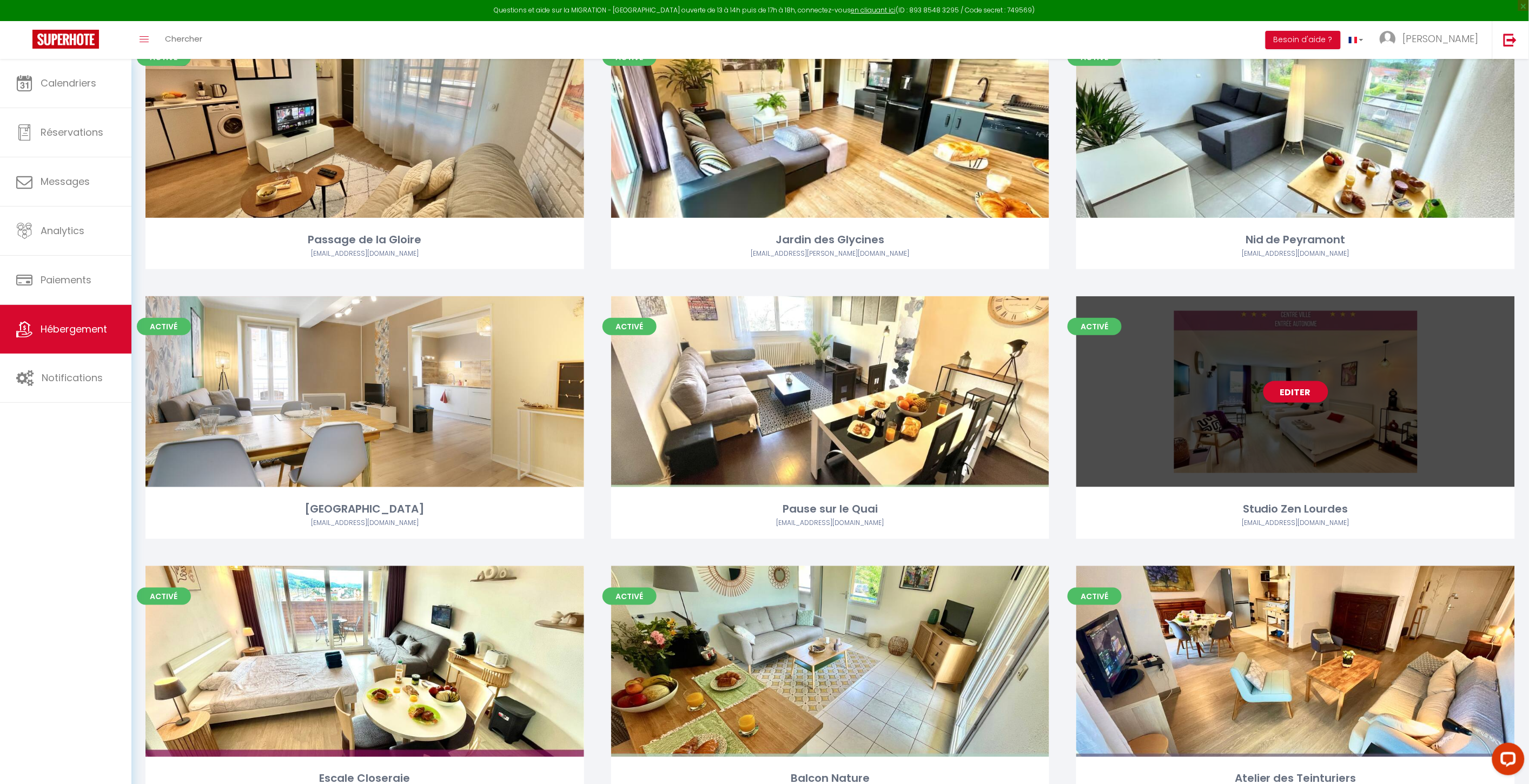
click at [1280, 398] on link "Editer" at bounding box center [1295, 392] width 65 height 22
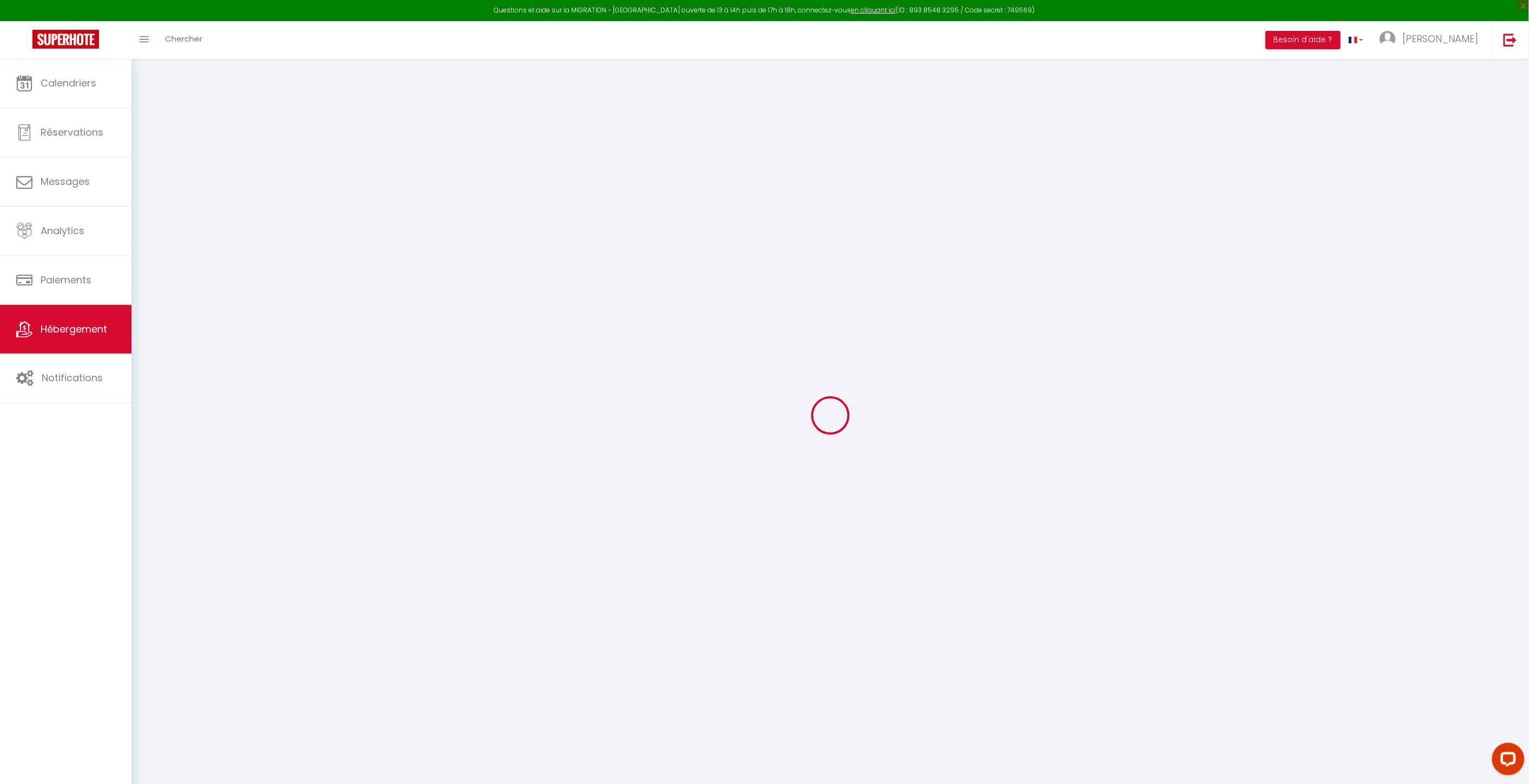
select select "+ 25 %"
select select "+ 23 %"
select select "+ 12 %"
checkbox input "false"
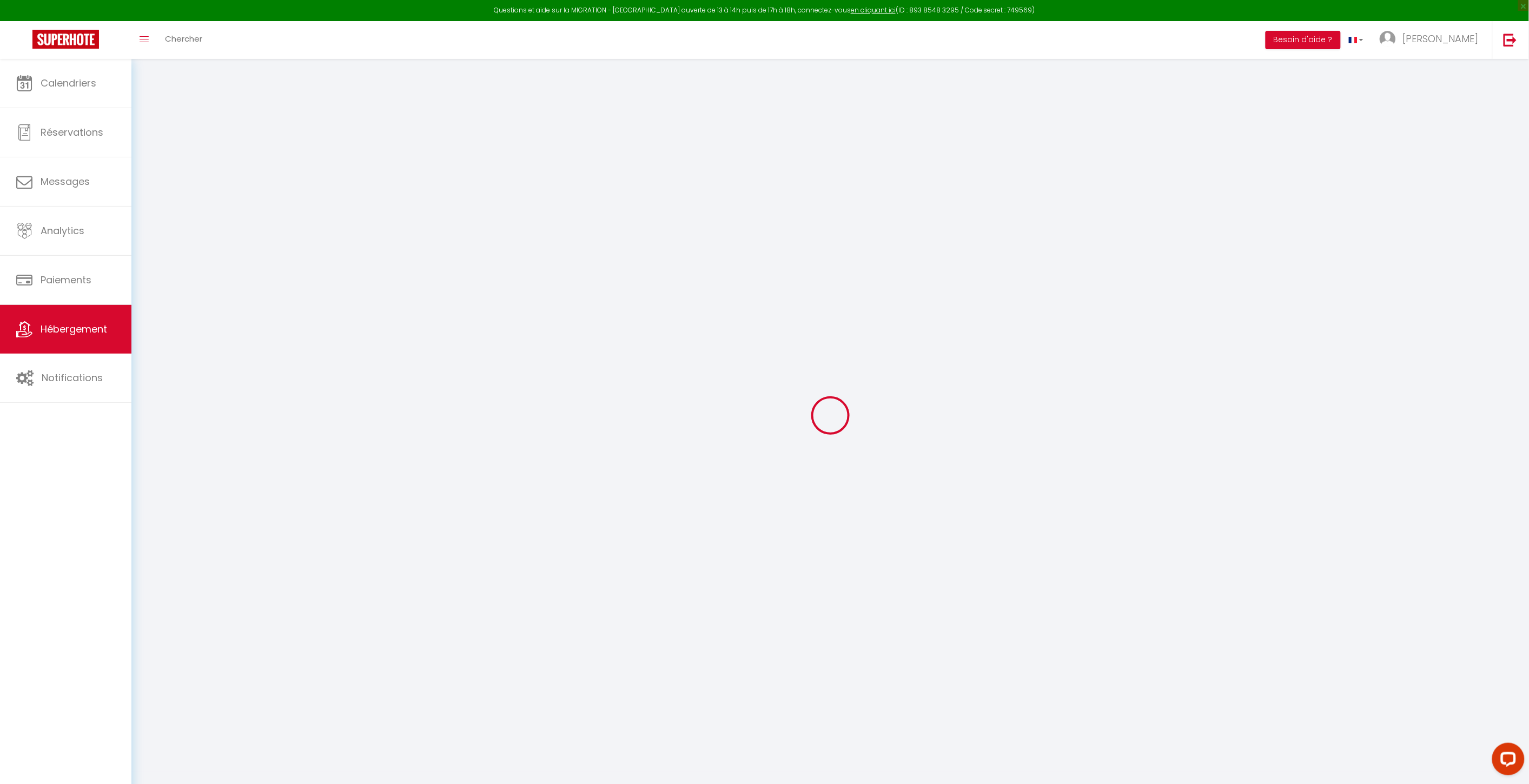
checkbox input "false"
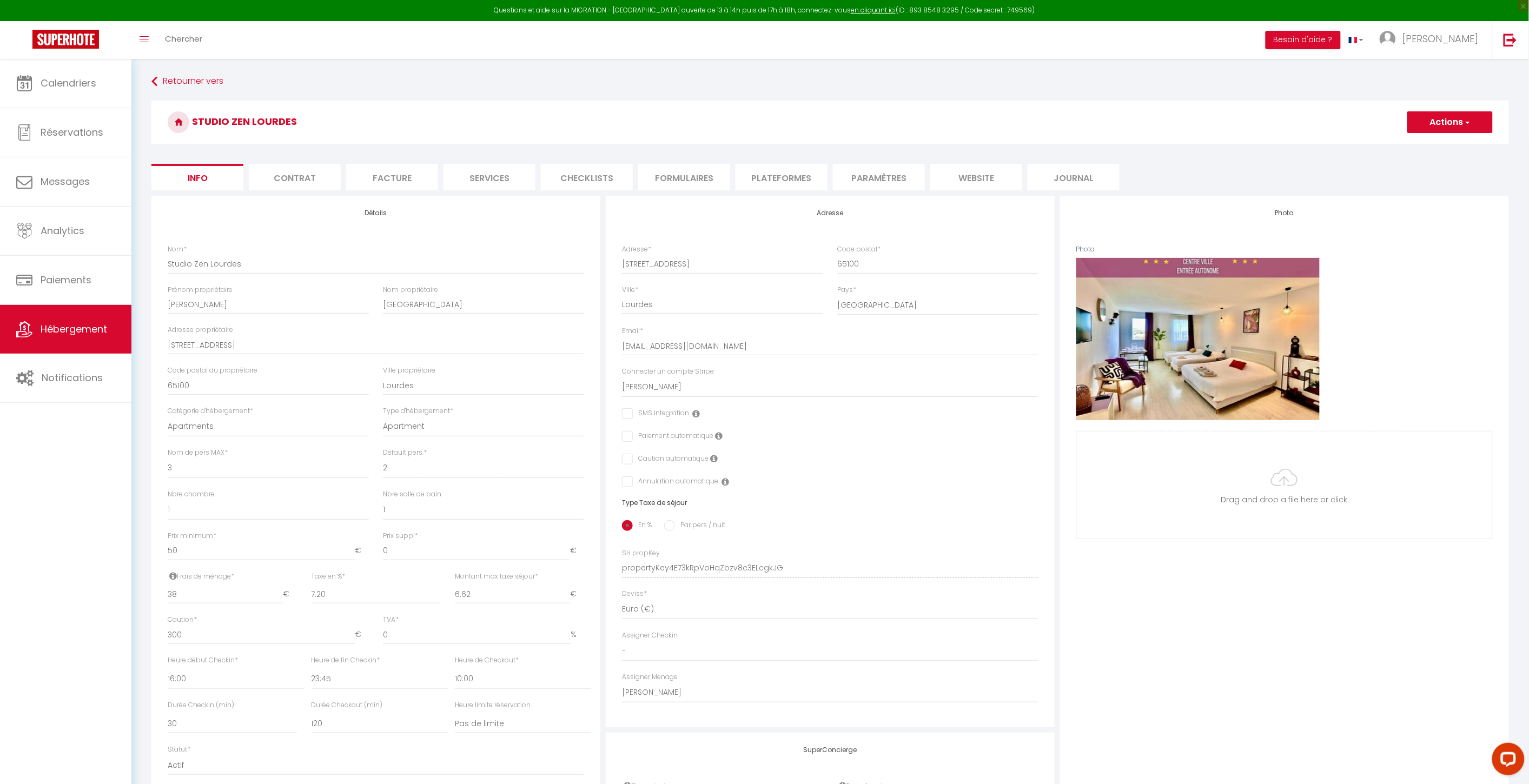
click at [312, 171] on li "Contrat" at bounding box center [294, 177] width 92 height 26
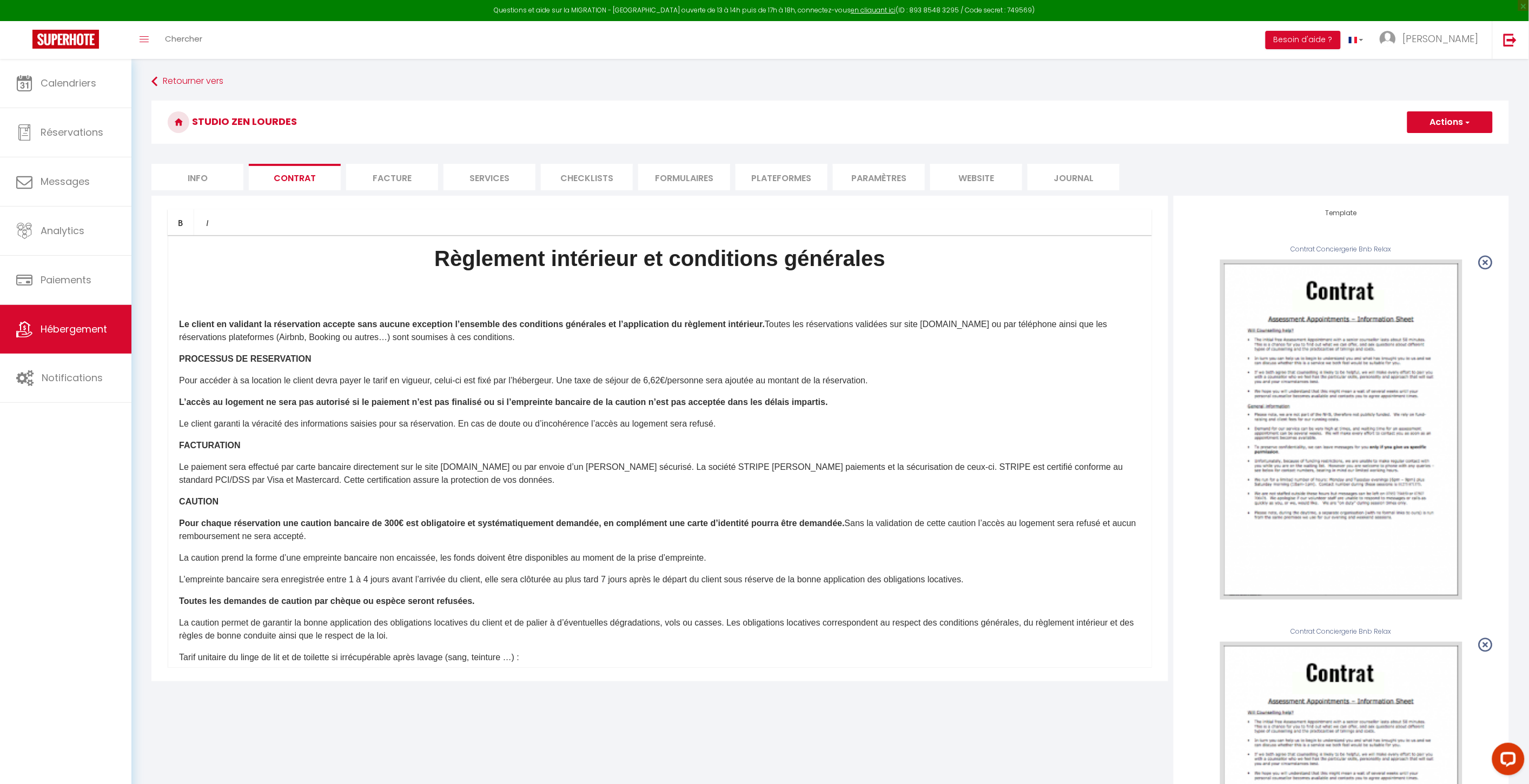
click at [506, 182] on li "Services" at bounding box center [490, 177] width 92 height 26
select select
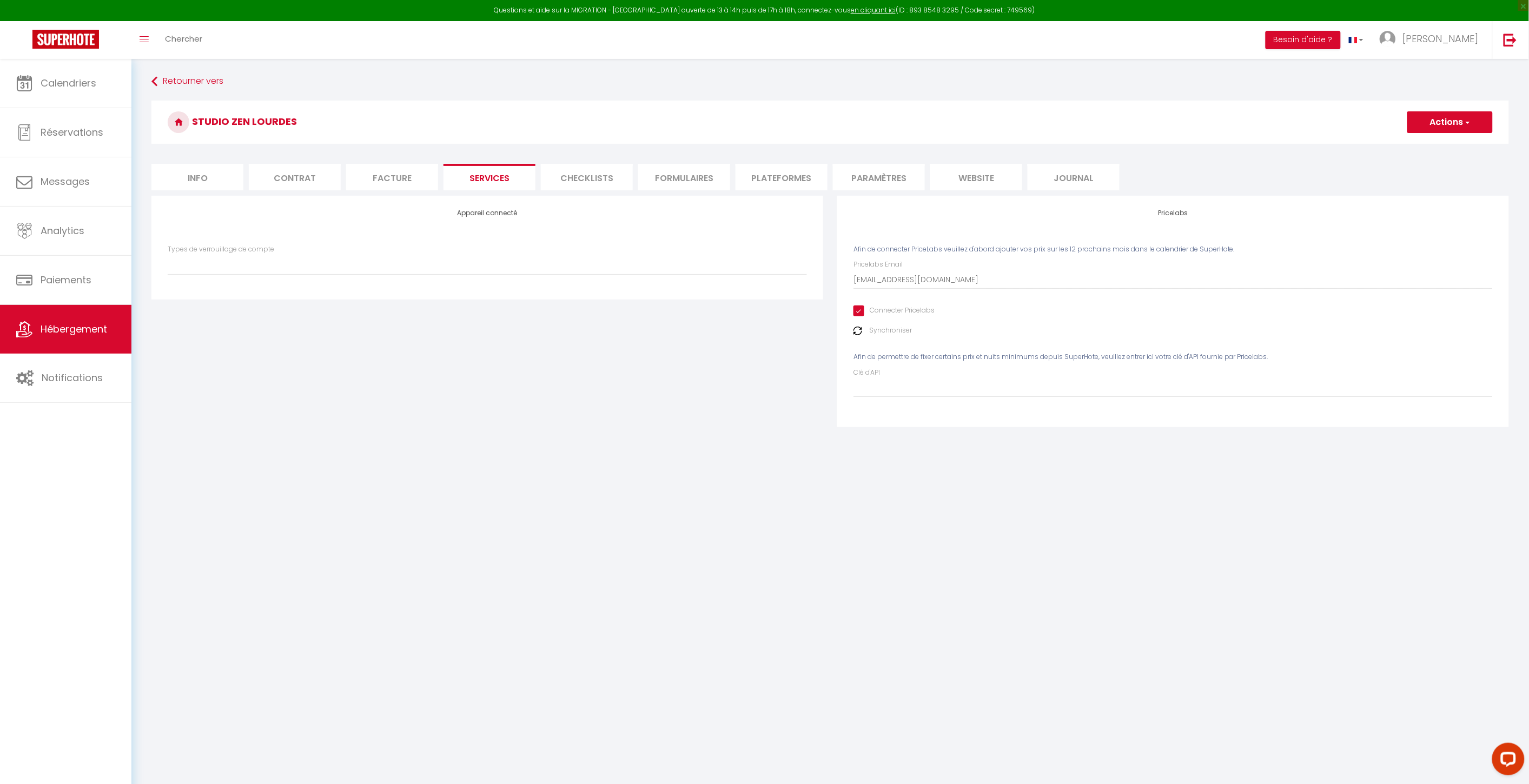
click at [606, 185] on li "Checklists" at bounding box center [587, 177] width 92 height 26
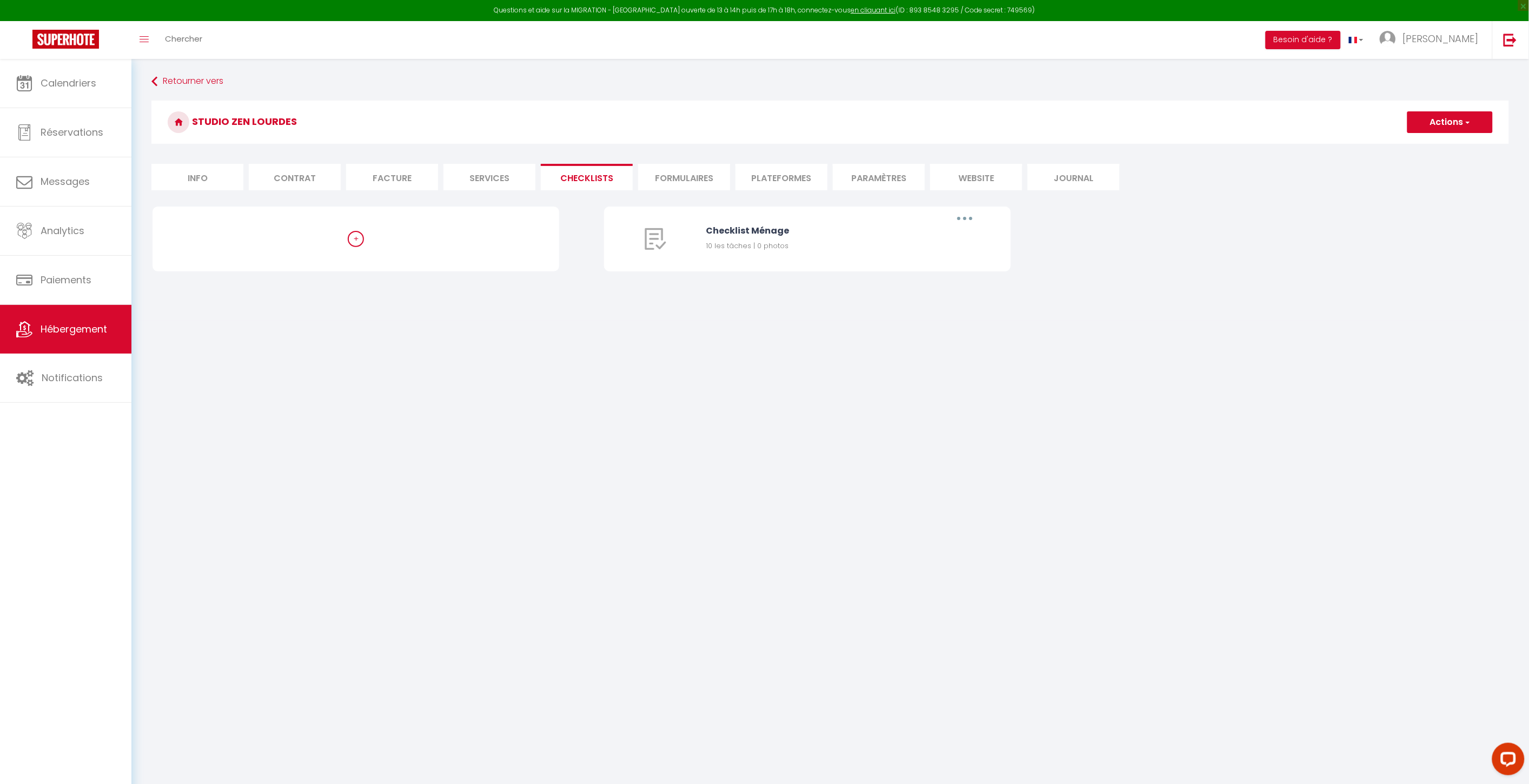
select select "8758-1480937756845164270"
click at [696, 185] on li "Formulaires" at bounding box center [684, 177] width 92 height 26
click at [786, 186] on li "Plateformes" at bounding box center [781, 177] width 92 height 26
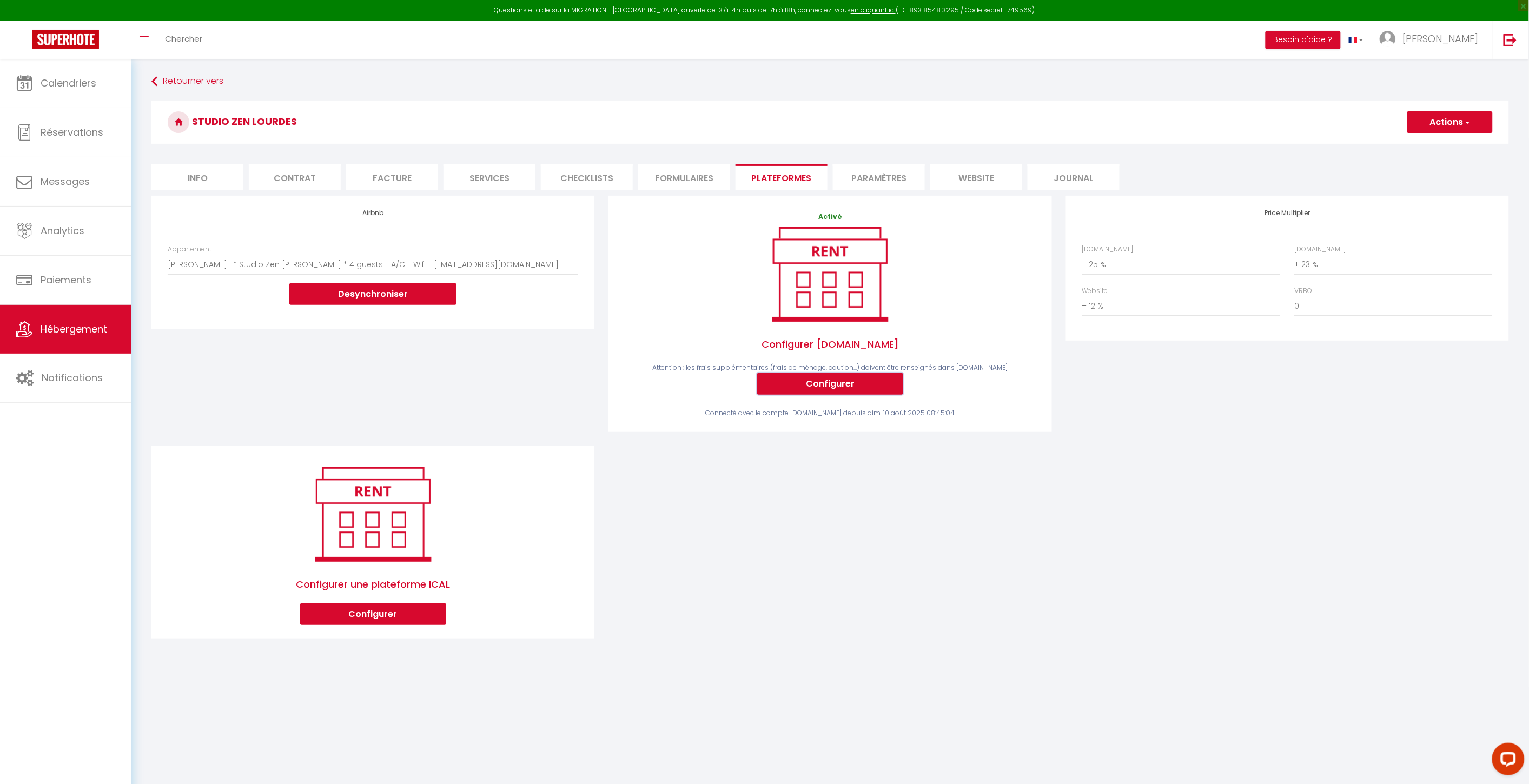
click at [812, 380] on button "Configurer" at bounding box center [829, 384] width 146 height 22
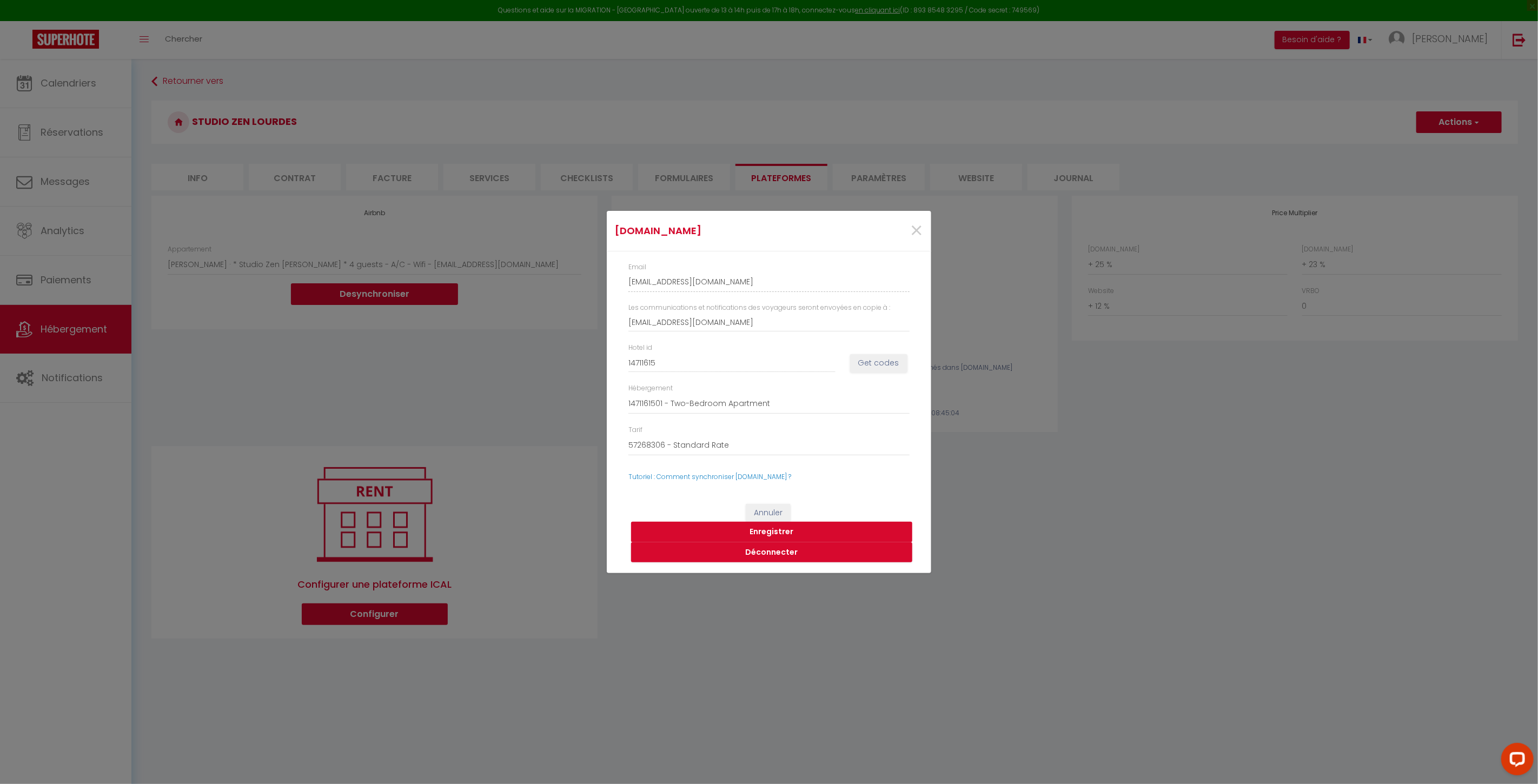
click at [772, 533] on button "Enregistrer" at bounding box center [772, 532] width 282 height 21
checkbox input "false"
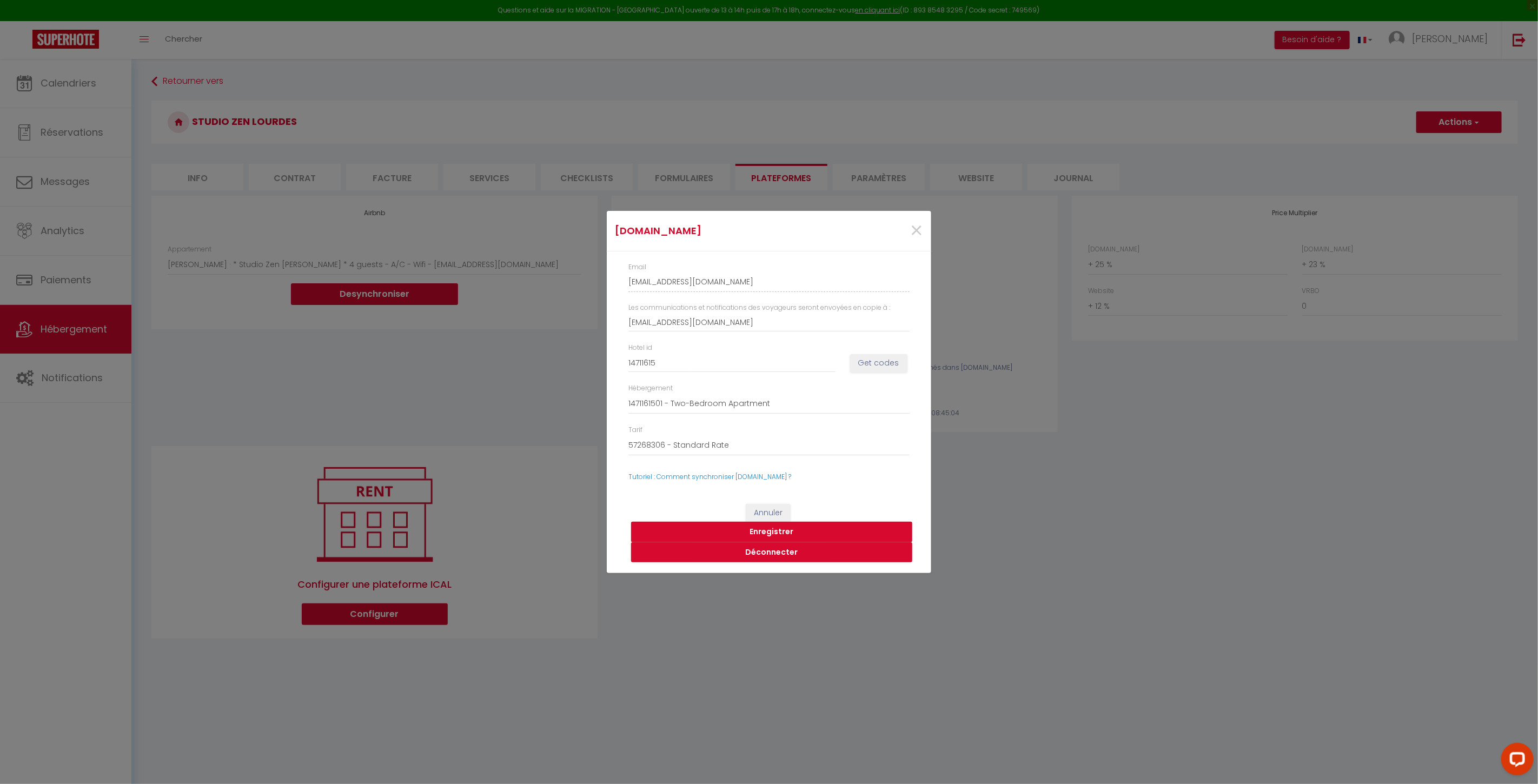
checkbox input "false"
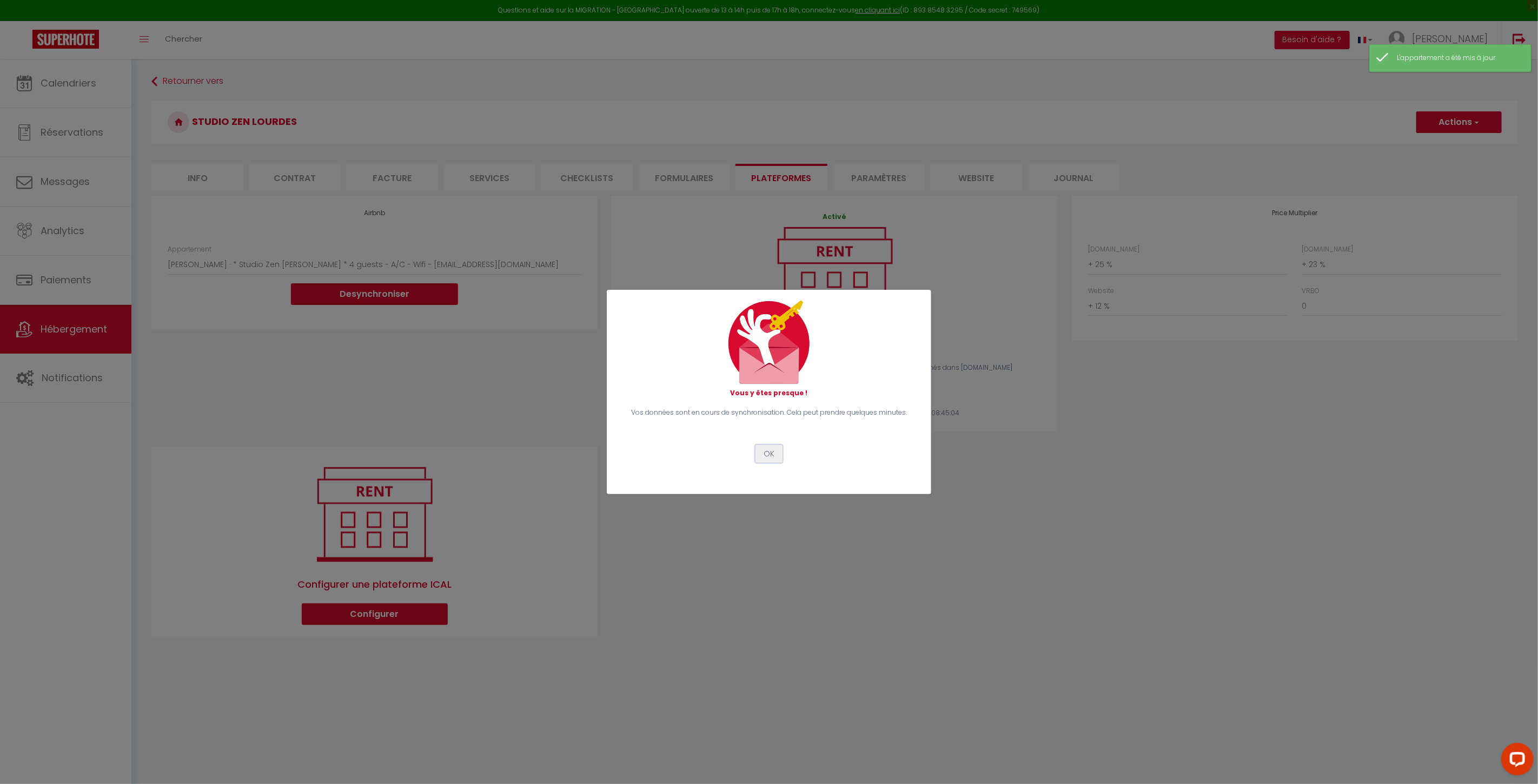
click at [779, 451] on button "OK" at bounding box center [769, 454] width 27 height 19
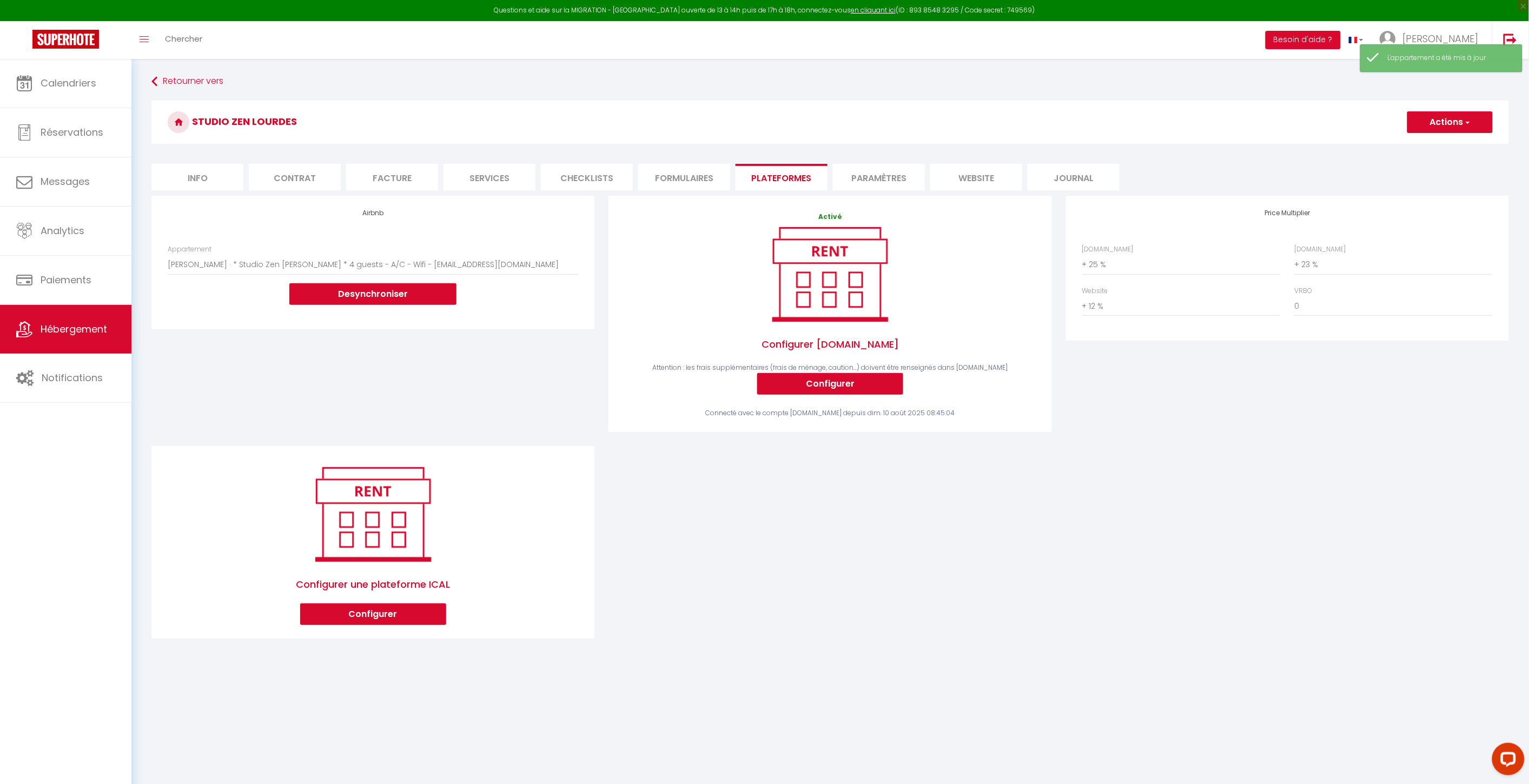
click at [211, 159] on form "Studio Zen Lourdes Actions Enregistrer Info Contrat Facture Services Checklists…" at bounding box center [830, 376] width 1358 height 552
click at [209, 176] on li "Info" at bounding box center [197, 177] width 92 height 26
checkbox input "false"
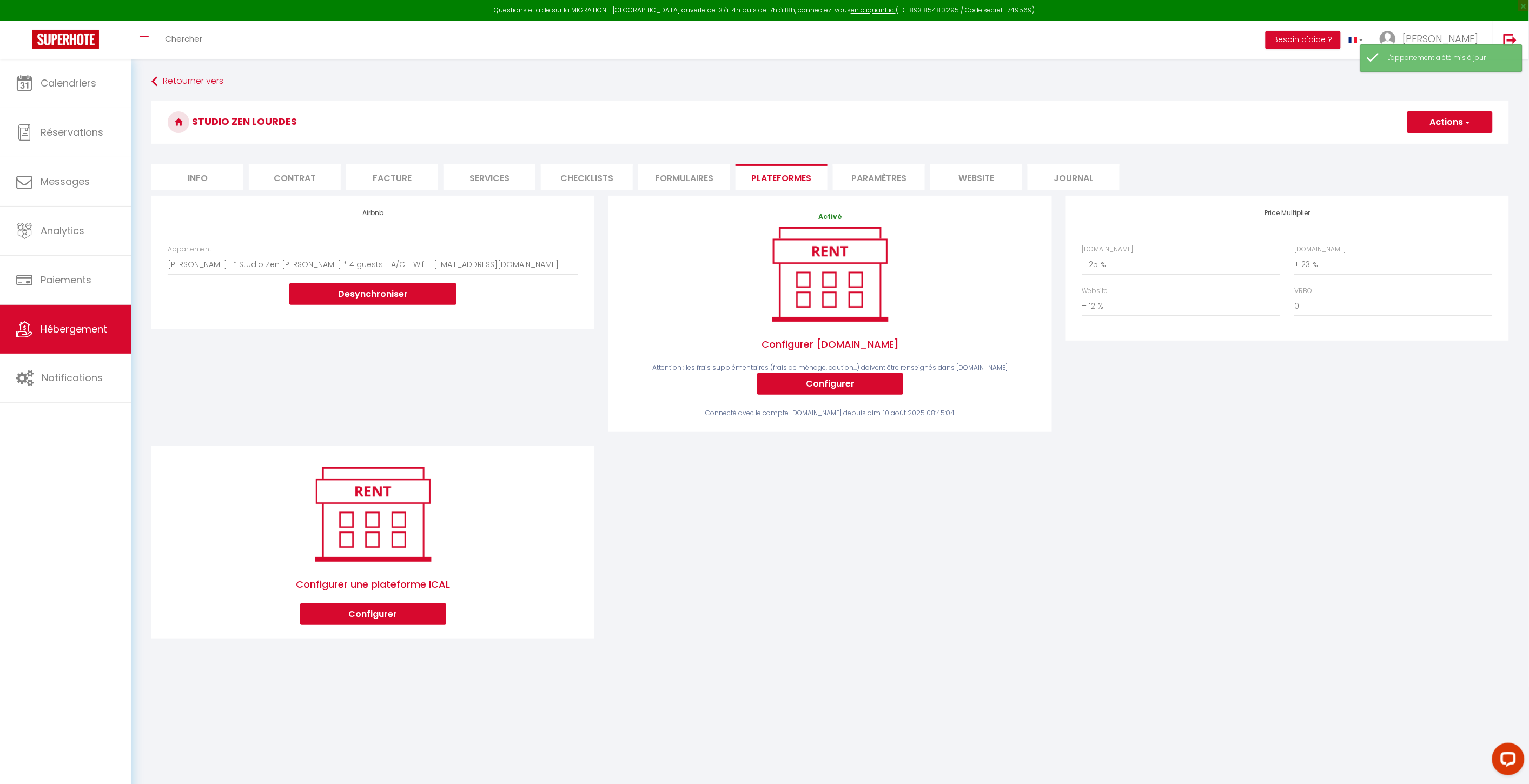
checkbox input "false"
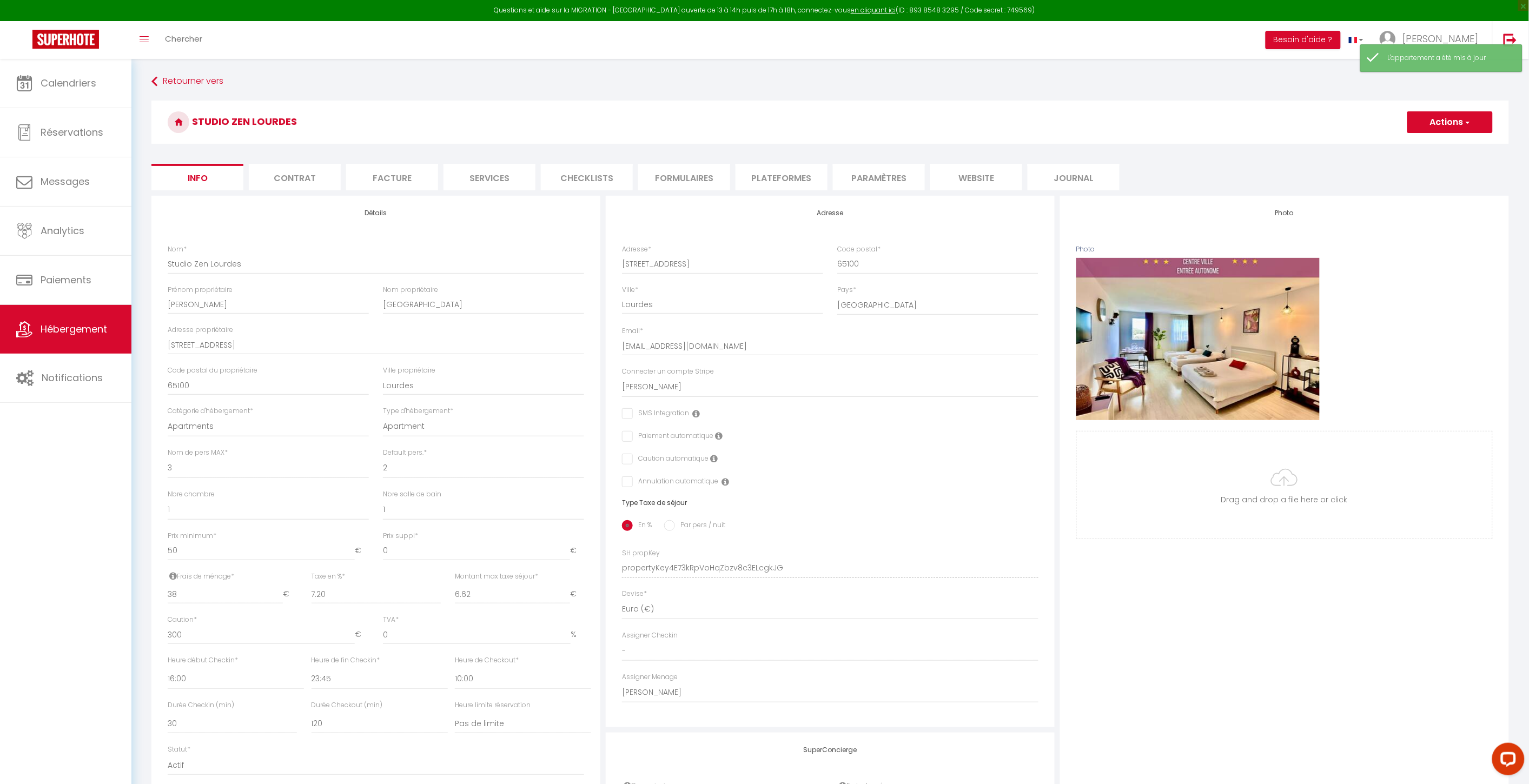
click at [204, 182] on li "Info" at bounding box center [197, 177] width 92 height 26
click at [812, 175] on li "Plateformes" at bounding box center [781, 177] width 92 height 26
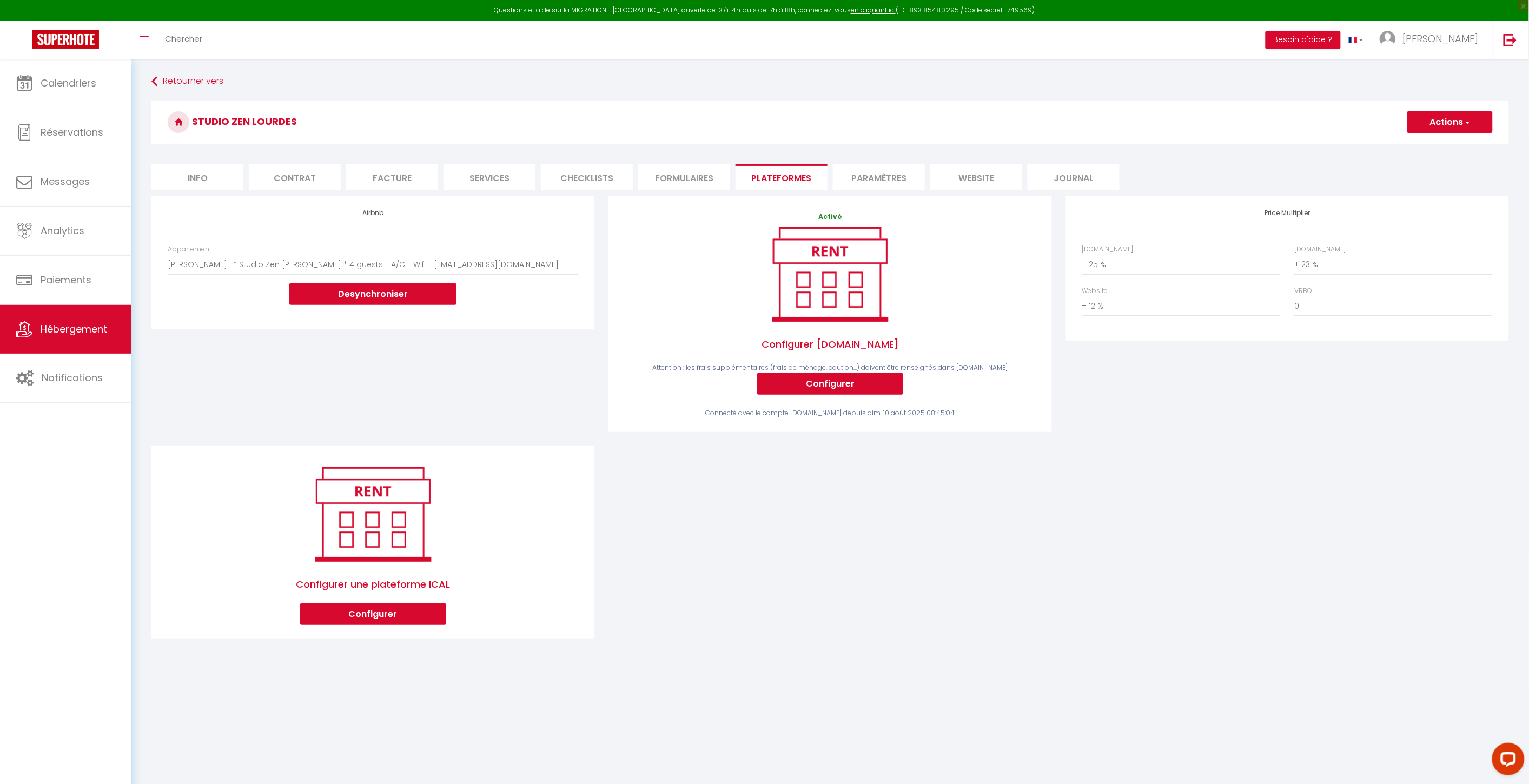
click at [217, 174] on li "Info" at bounding box center [197, 177] width 92 height 26
checkbox input "false"
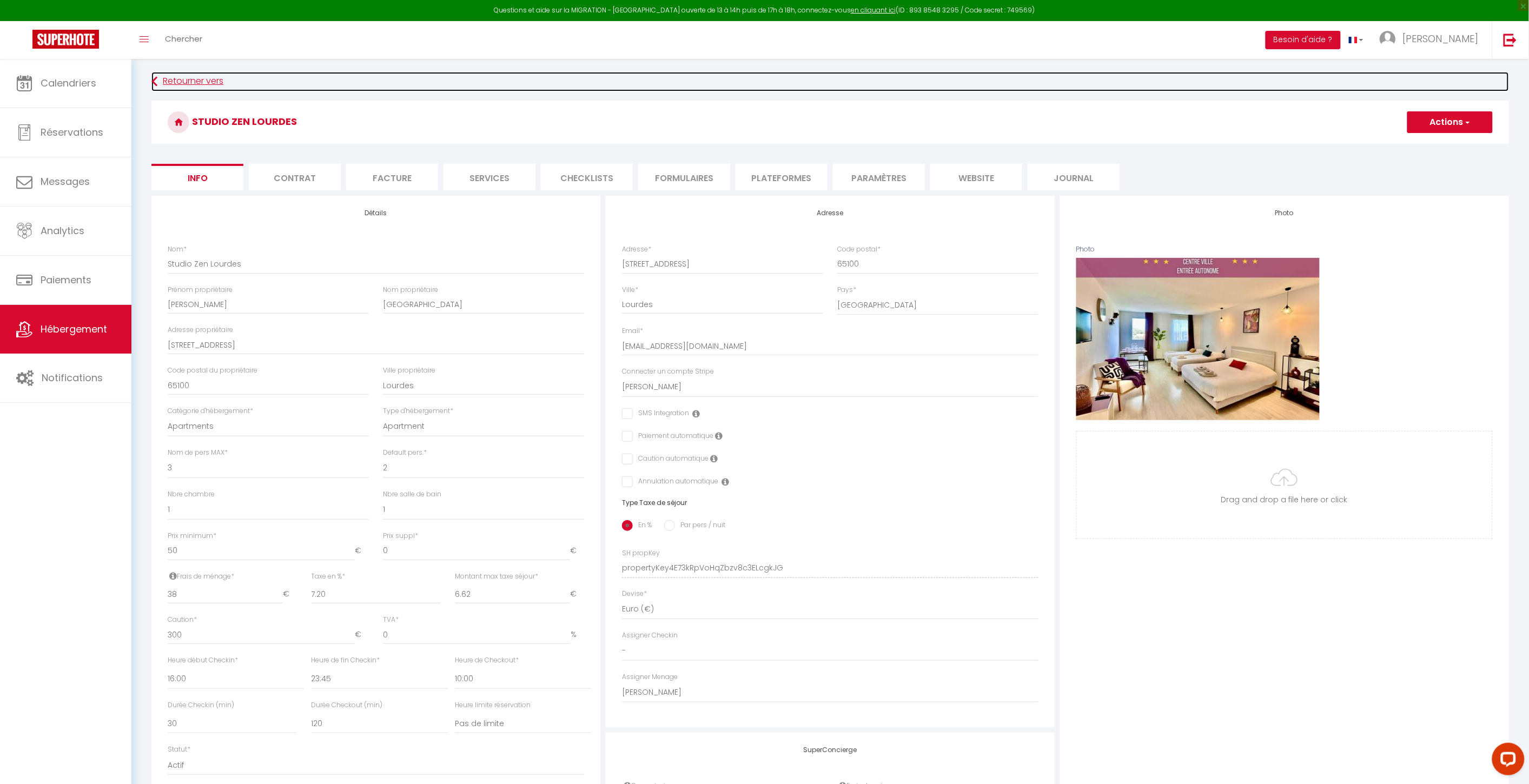
click at [1450, 72] on link "Retourner vers" at bounding box center [830, 82] width 1358 height 20
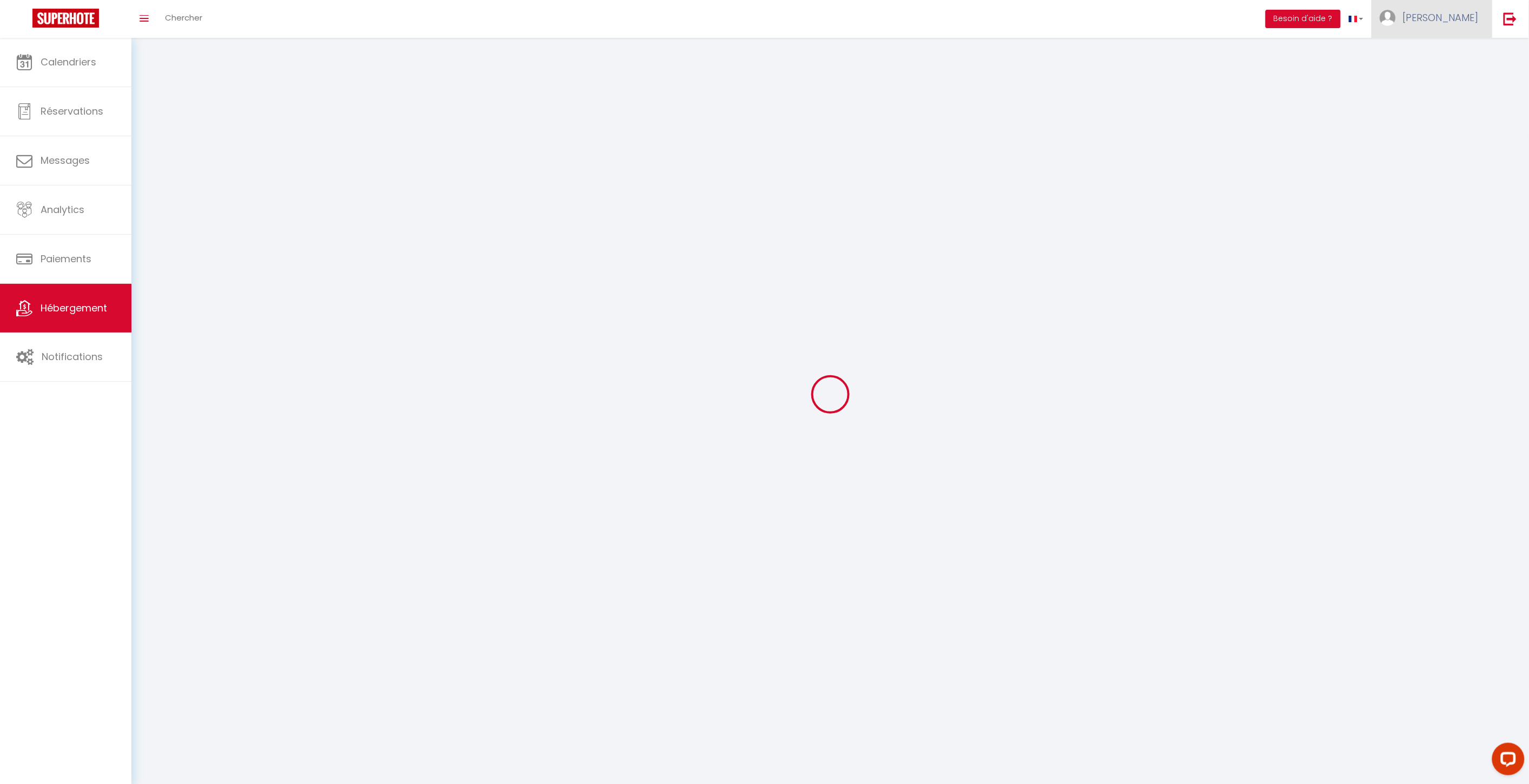
click at [1453, 38] on link "[PERSON_NAME]" at bounding box center [1431, 19] width 120 height 38
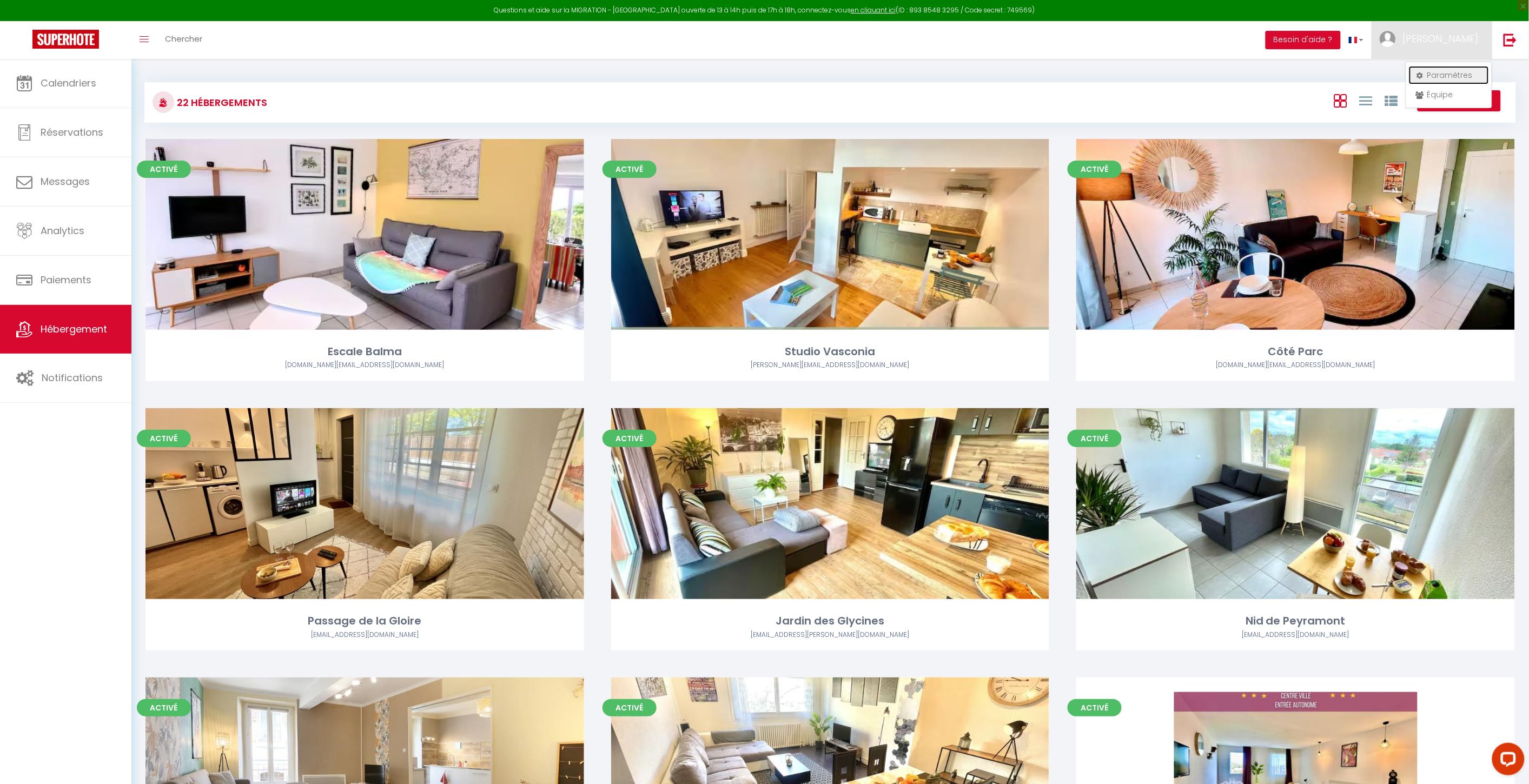
click at [1441, 67] on link "Paramètres" at bounding box center [1449, 74] width 80 height 19
select select "28"
select select "fr"
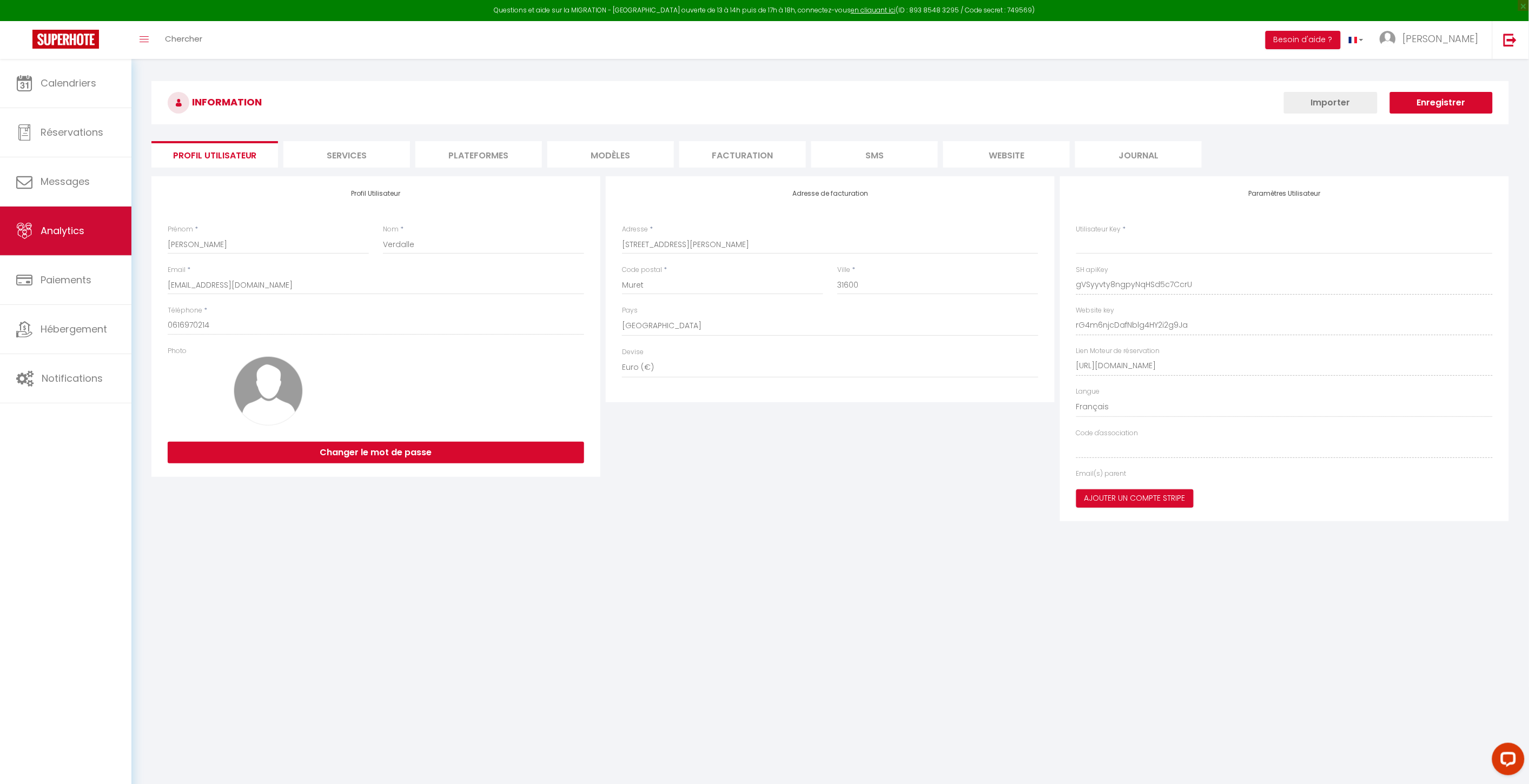
type input "gVSyyvty8ngpyNqHSd5c7CcrU"
type input "rG4m6njcDafNblg4HY2i2g9Ja"
type input "[URL][DOMAIN_NAME]"
select select "fr"
